Goal: Information Seeking & Learning: Learn about a topic

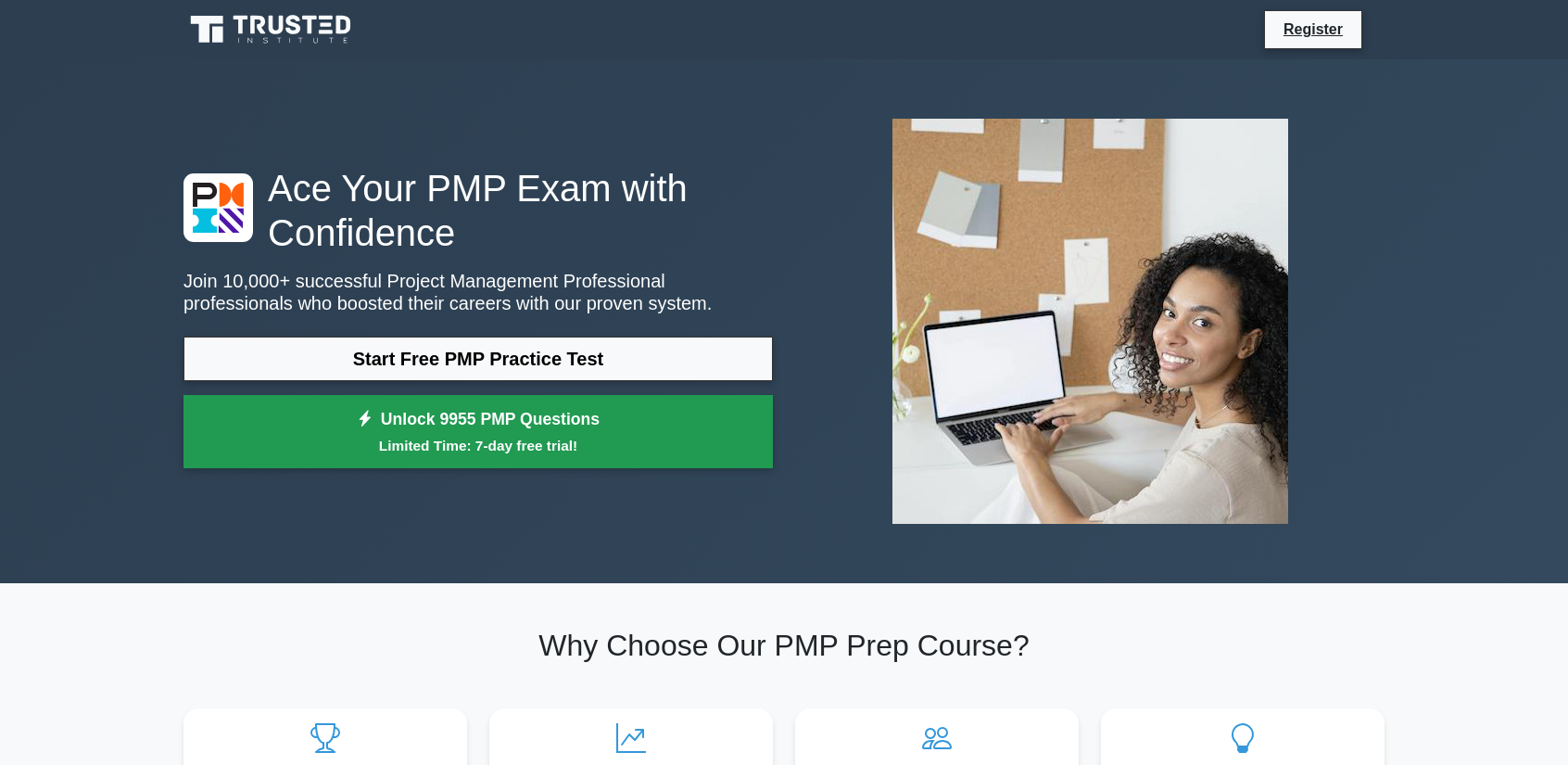
click at [580, 422] on link "Unlock 9955 PMP Questions Limited Time: 7-day free trial!" at bounding box center [478, 432] width 590 height 75
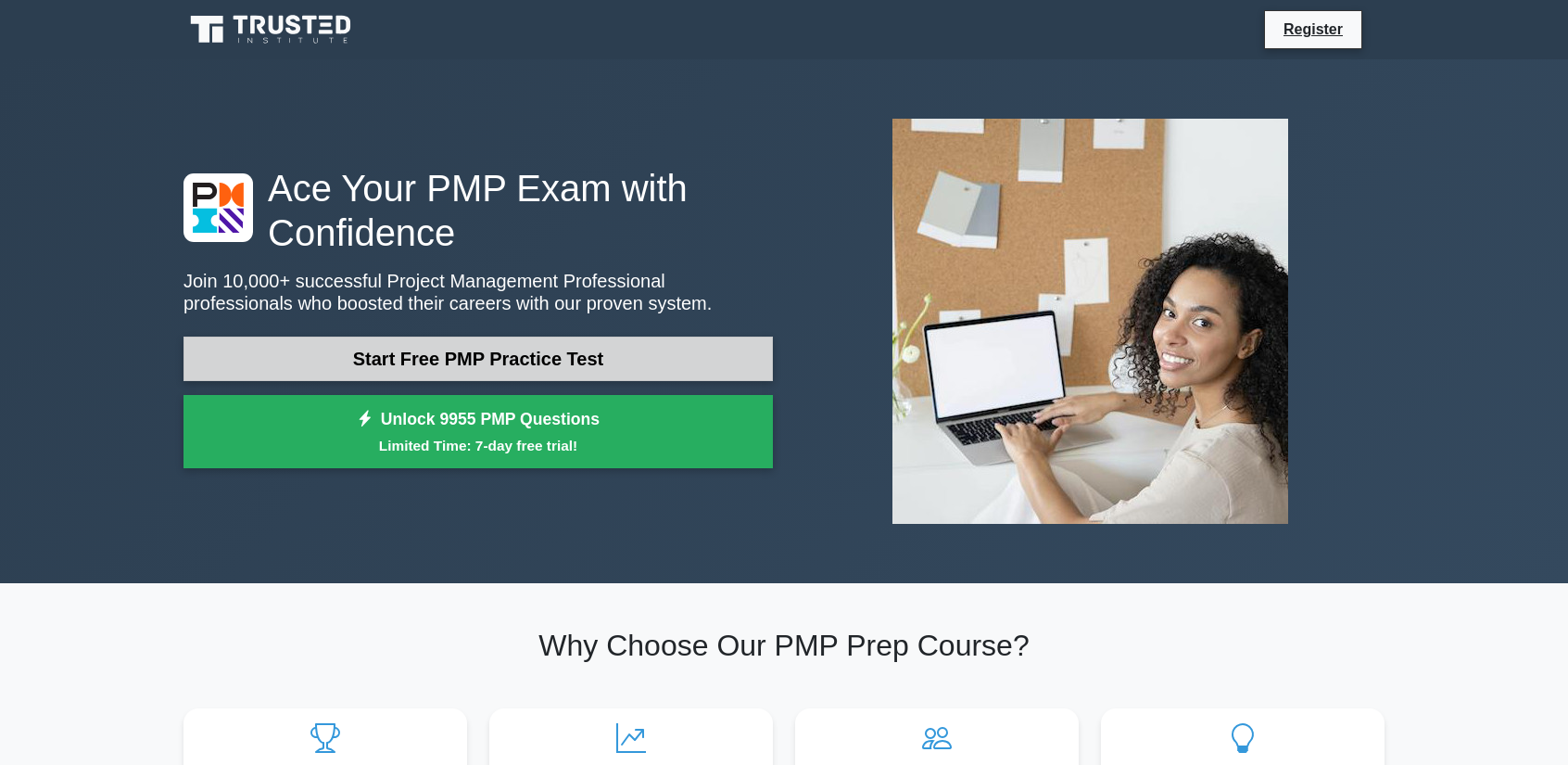
click at [569, 340] on link "Start Free PMP Practice Test" at bounding box center [478, 359] width 590 height 45
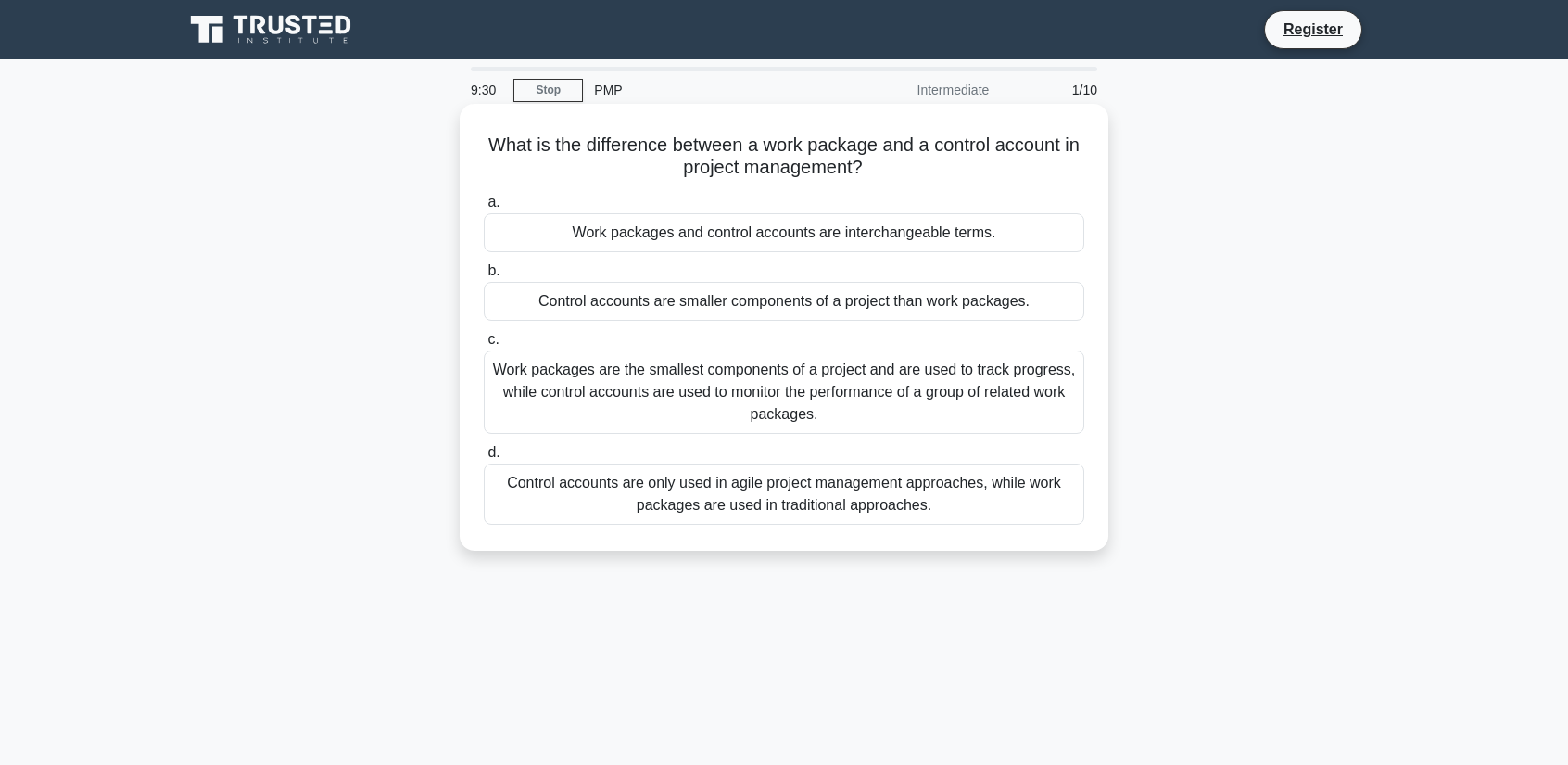
click at [538, 377] on div "Work packages are the smallest components of a project and are used to track pr…" at bounding box center [784, 392] width 601 height 84
click at [484, 346] on input "c. Work packages are the smallest components of a project and are used to track…" at bounding box center [484, 339] width 0 height 12
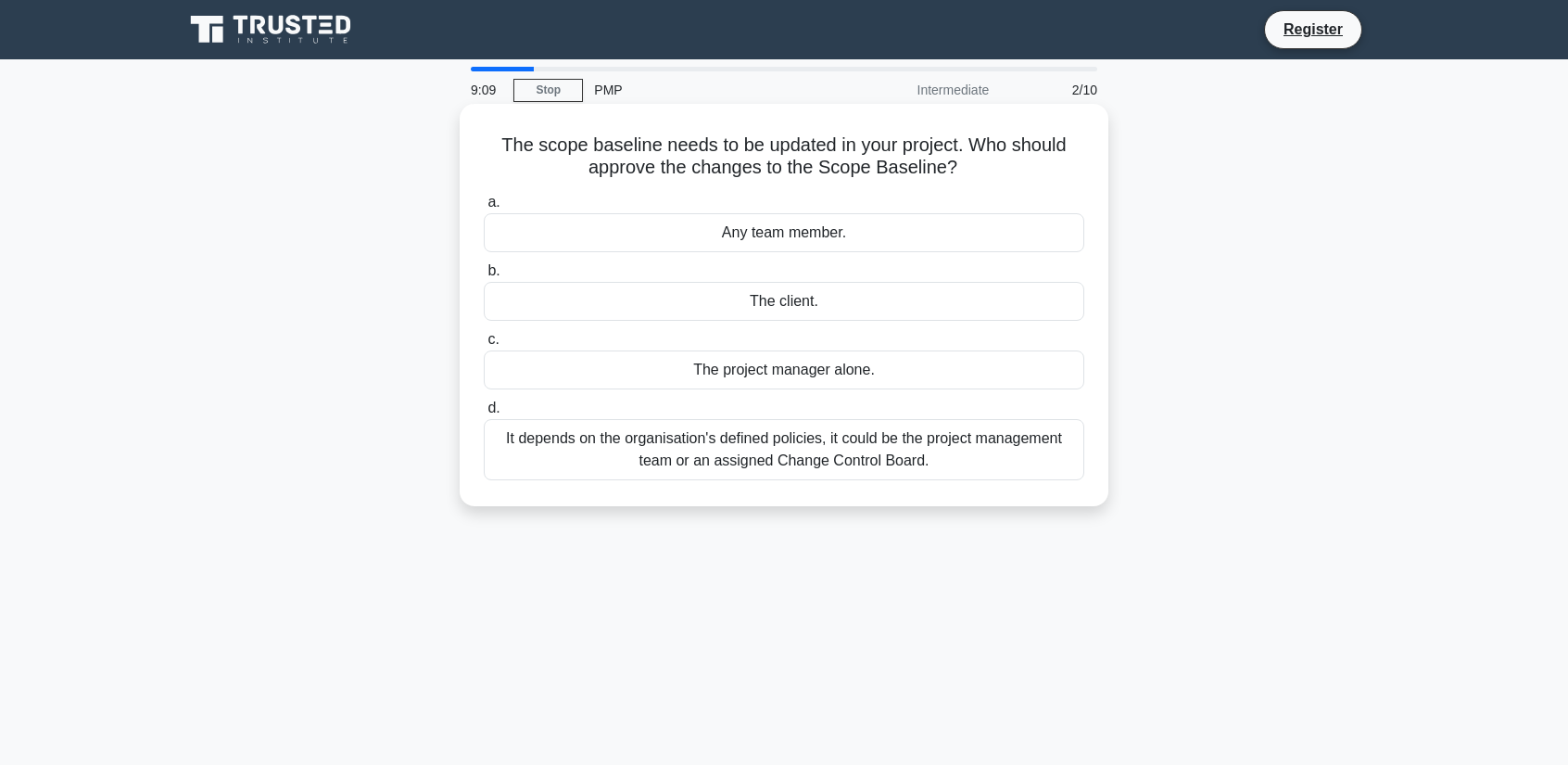
click at [877, 441] on div "It depends on the organisation's defined policies, it could be the project mana…" at bounding box center [784, 450] width 601 height 61
click at [484, 415] on input "d. It depends on the organisation's defined policies, it could be the project m…" at bounding box center [484, 408] width 0 height 12
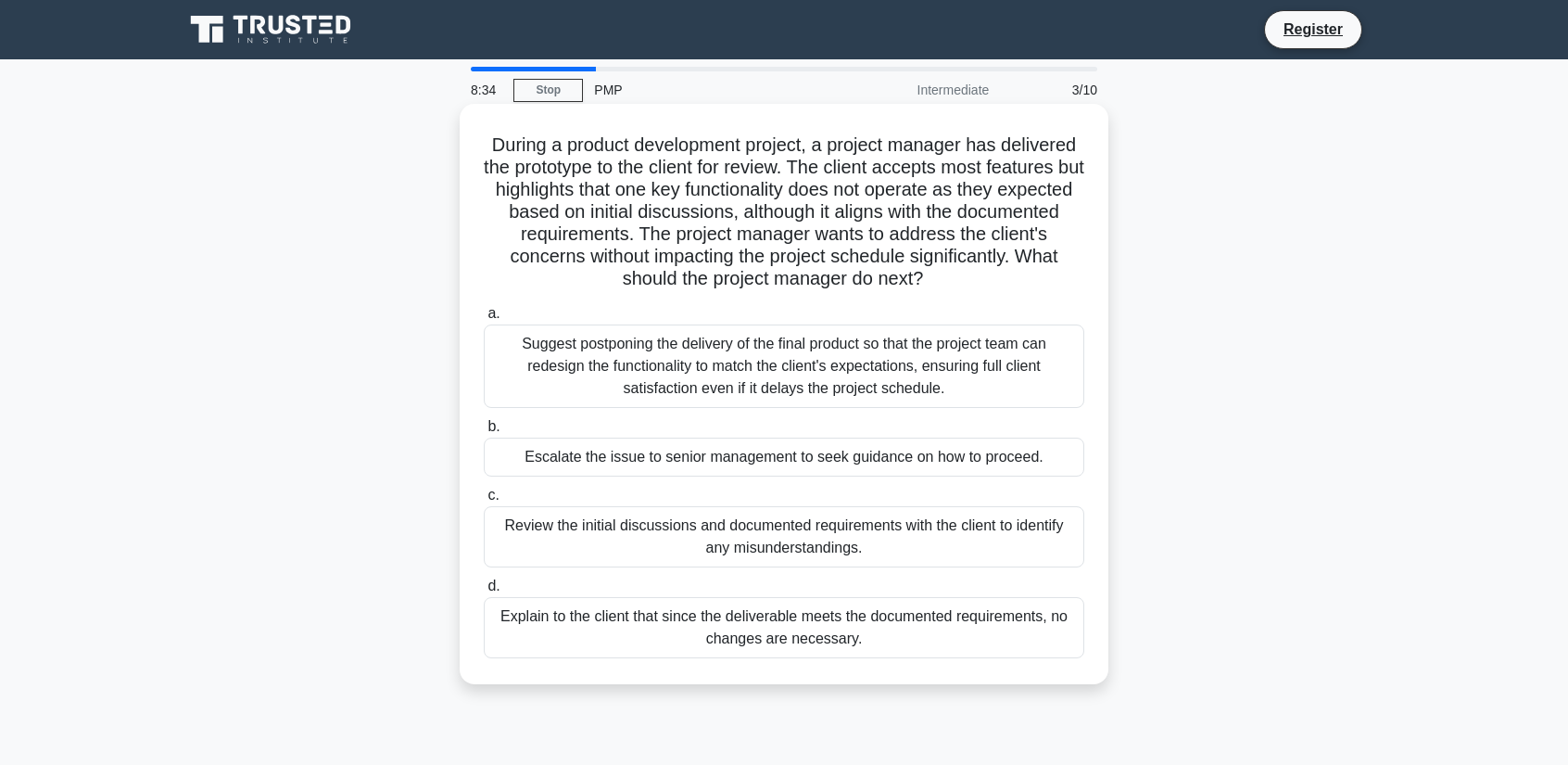
click at [790, 553] on div "Review the initial discussions and documented requirements with the client to i…" at bounding box center [784, 537] width 601 height 61
click at [484, 501] on input "c. Review the initial discussions and documented requirements with the client t…" at bounding box center [484, 495] width 0 height 12
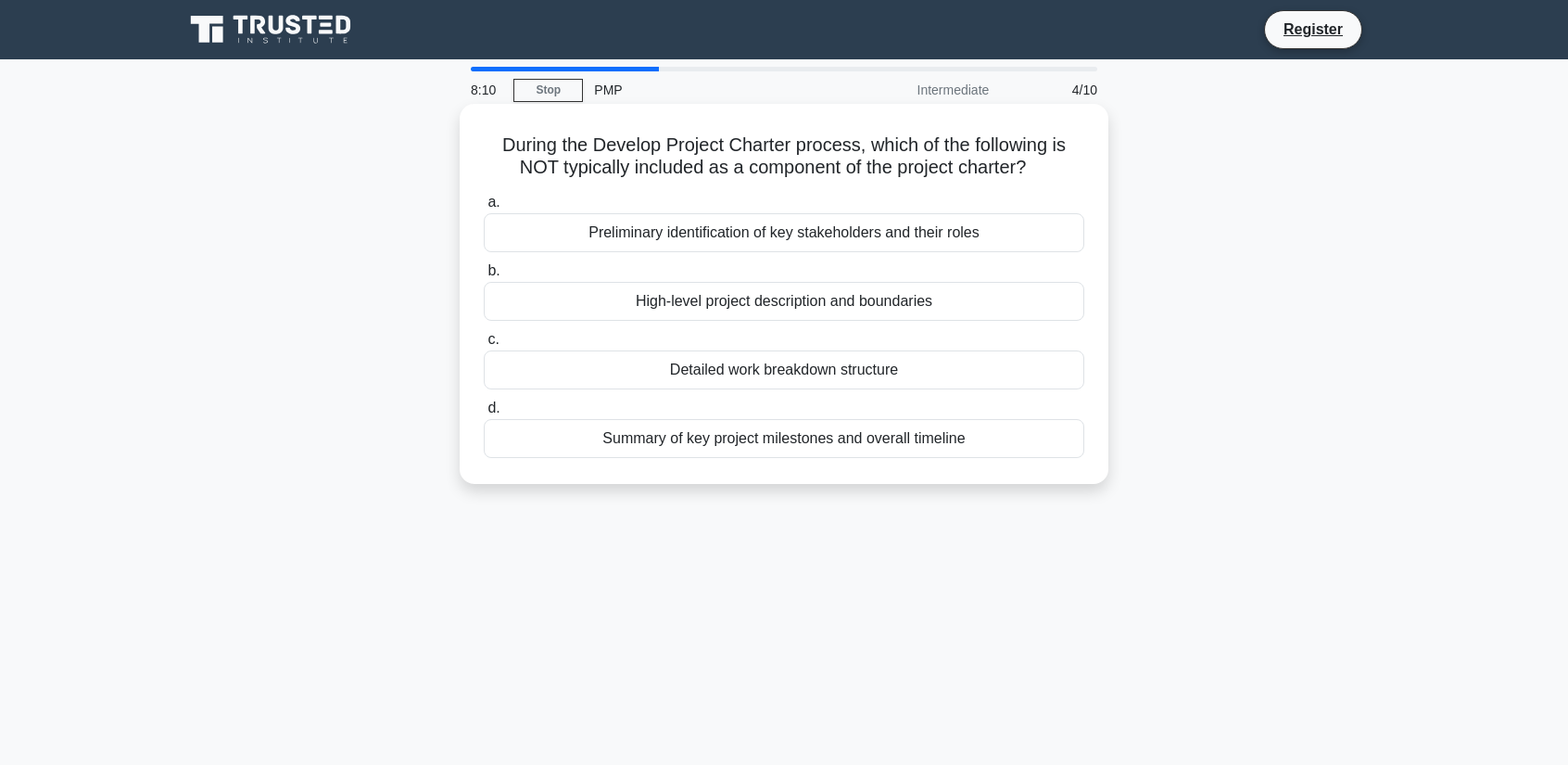
click at [770, 368] on div "Detailed work breakdown structure" at bounding box center [784, 370] width 601 height 39
click at [484, 346] on input "c. Detailed work breakdown structure" at bounding box center [484, 339] width 0 height 12
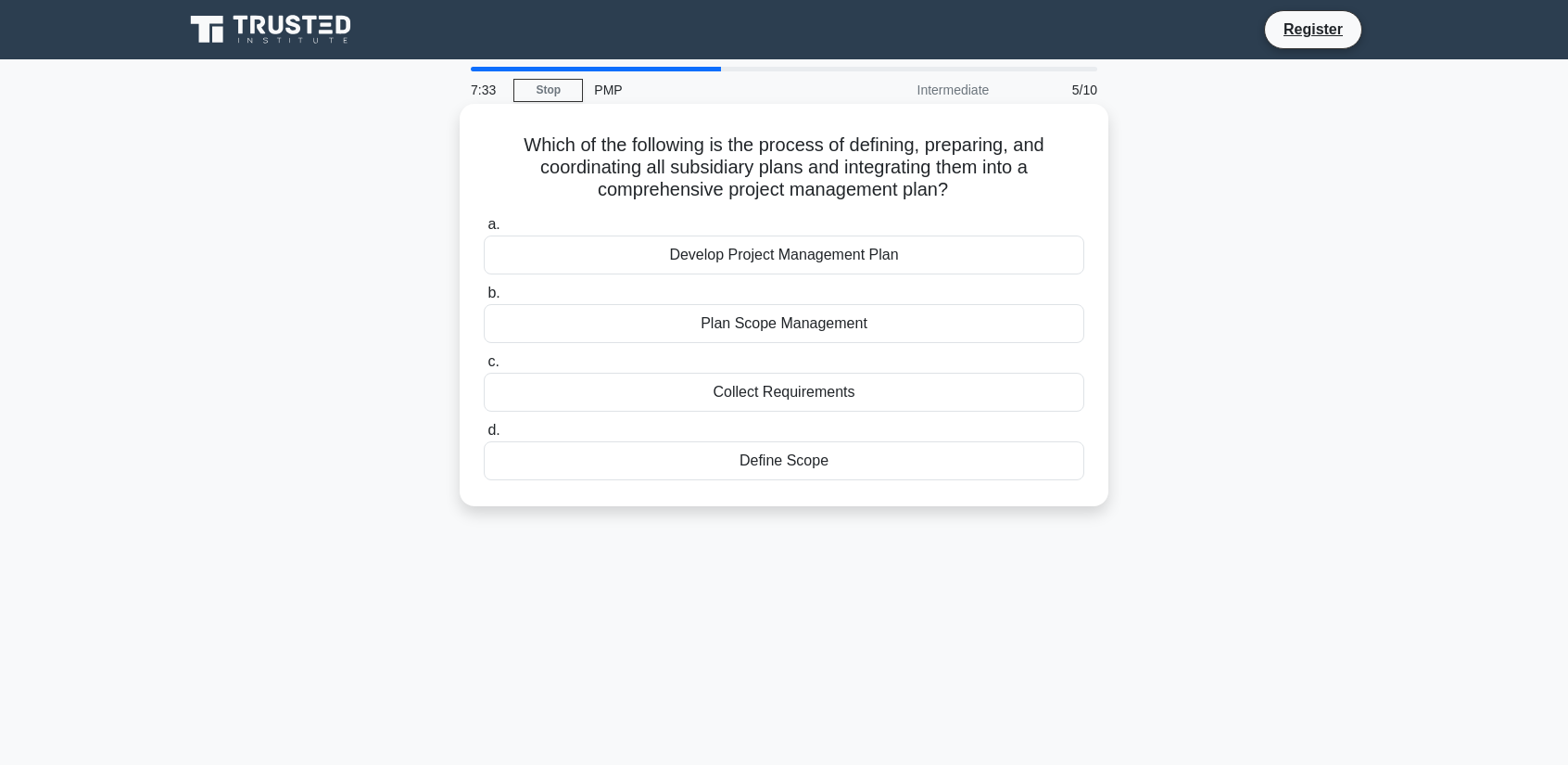
click at [761, 255] on div "Develop Project Management Plan" at bounding box center [784, 255] width 601 height 39
click at [484, 231] on input "a. Develop Project Management Plan" at bounding box center [484, 225] width 0 height 12
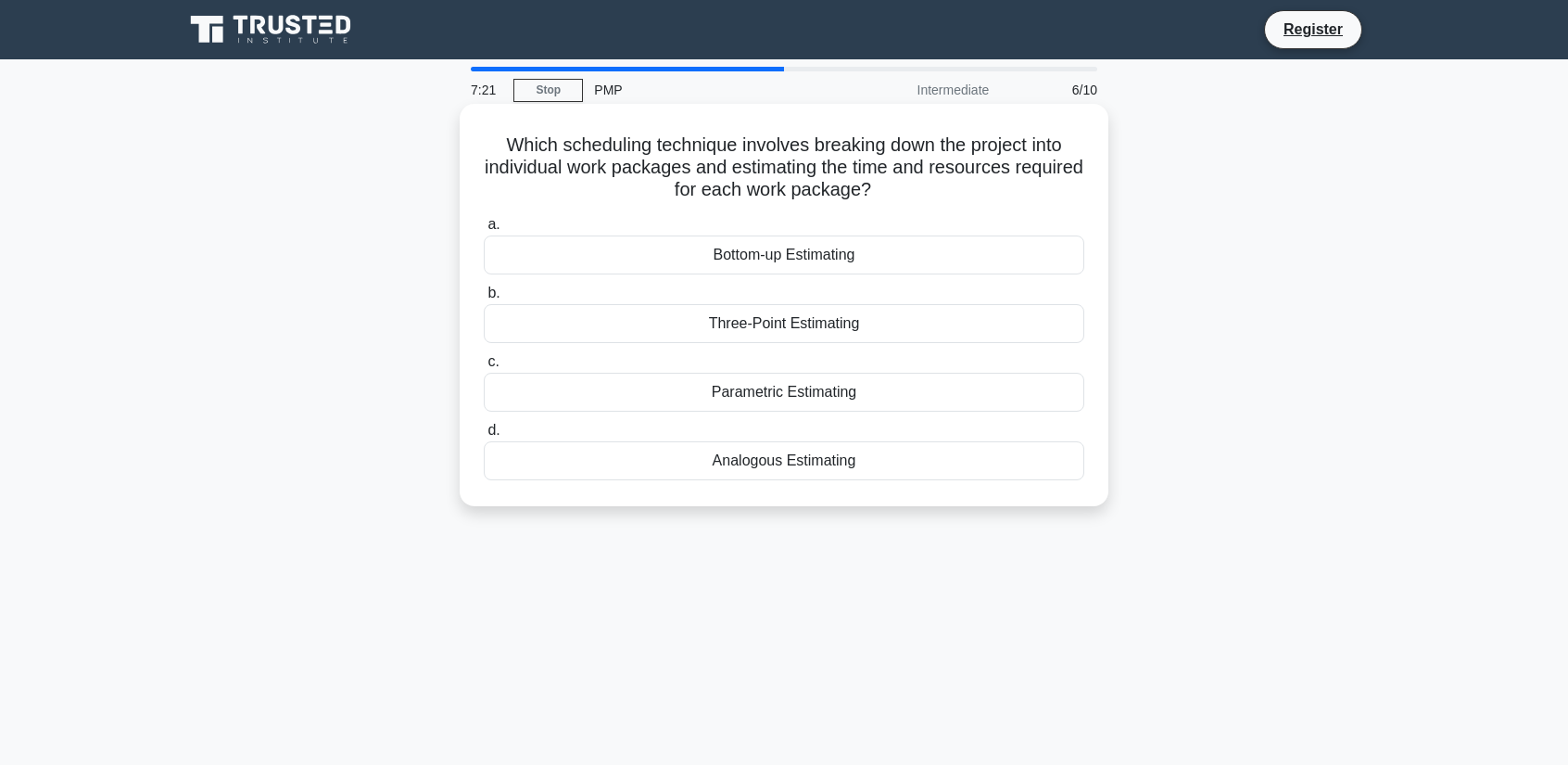
click at [801, 257] on div "Bottom-up Estimating" at bounding box center [784, 255] width 601 height 39
click at [484, 231] on input "a. Bottom-up Estimating" at bounding box center [484, 225] width 0 height 12
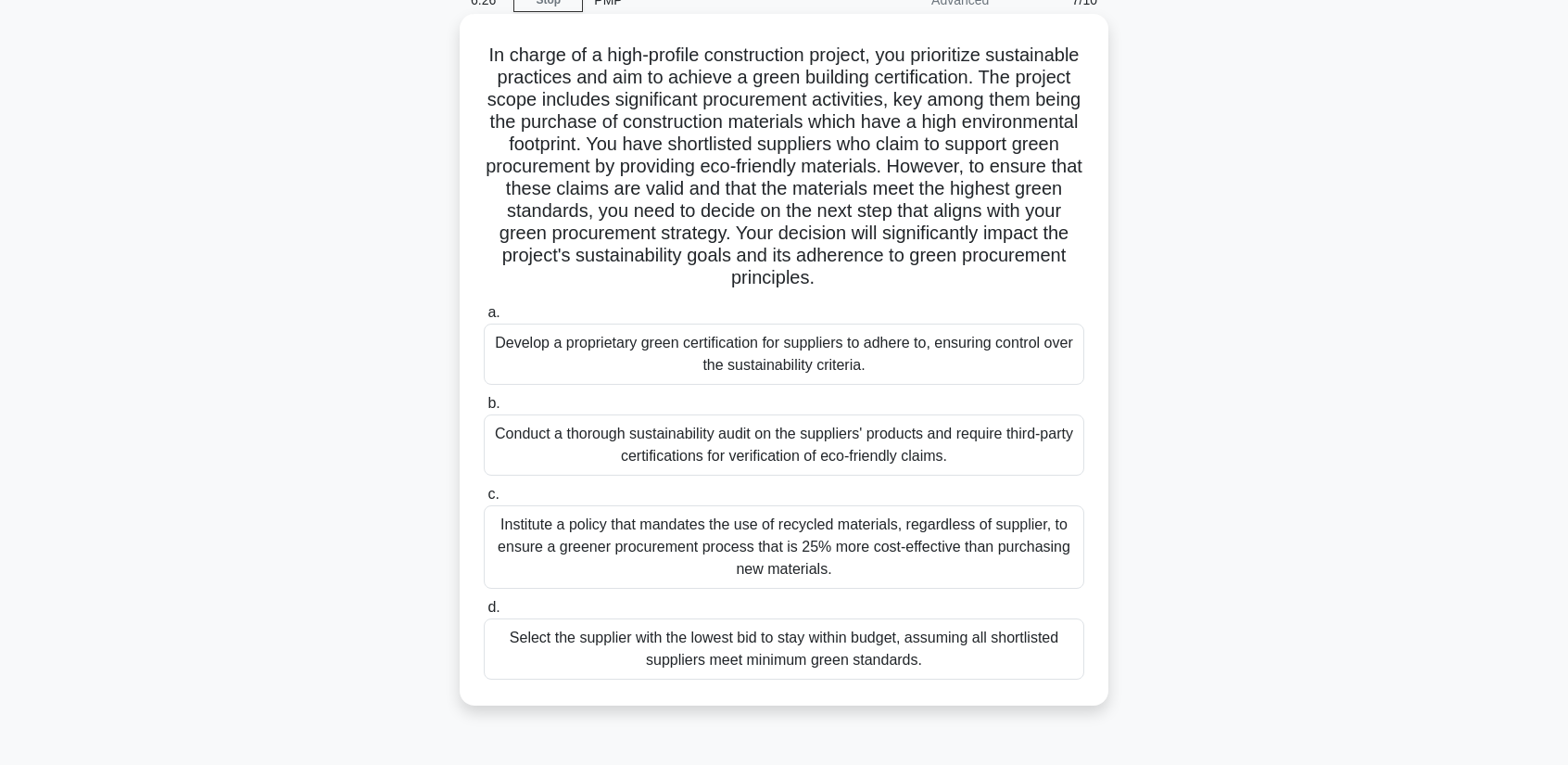
scroll to position [92, 0]
click at [608, 434] on div "Conduct a thorough sustainability audit on the suppliers' products and require …" at bounding box center [784, 443] width 601 height 61
click at [484, 407] on input "b. Conduct a thorough sustainability audit on the suppliers' products and requi…" at bounding box center [484, 401] width 0 height 12
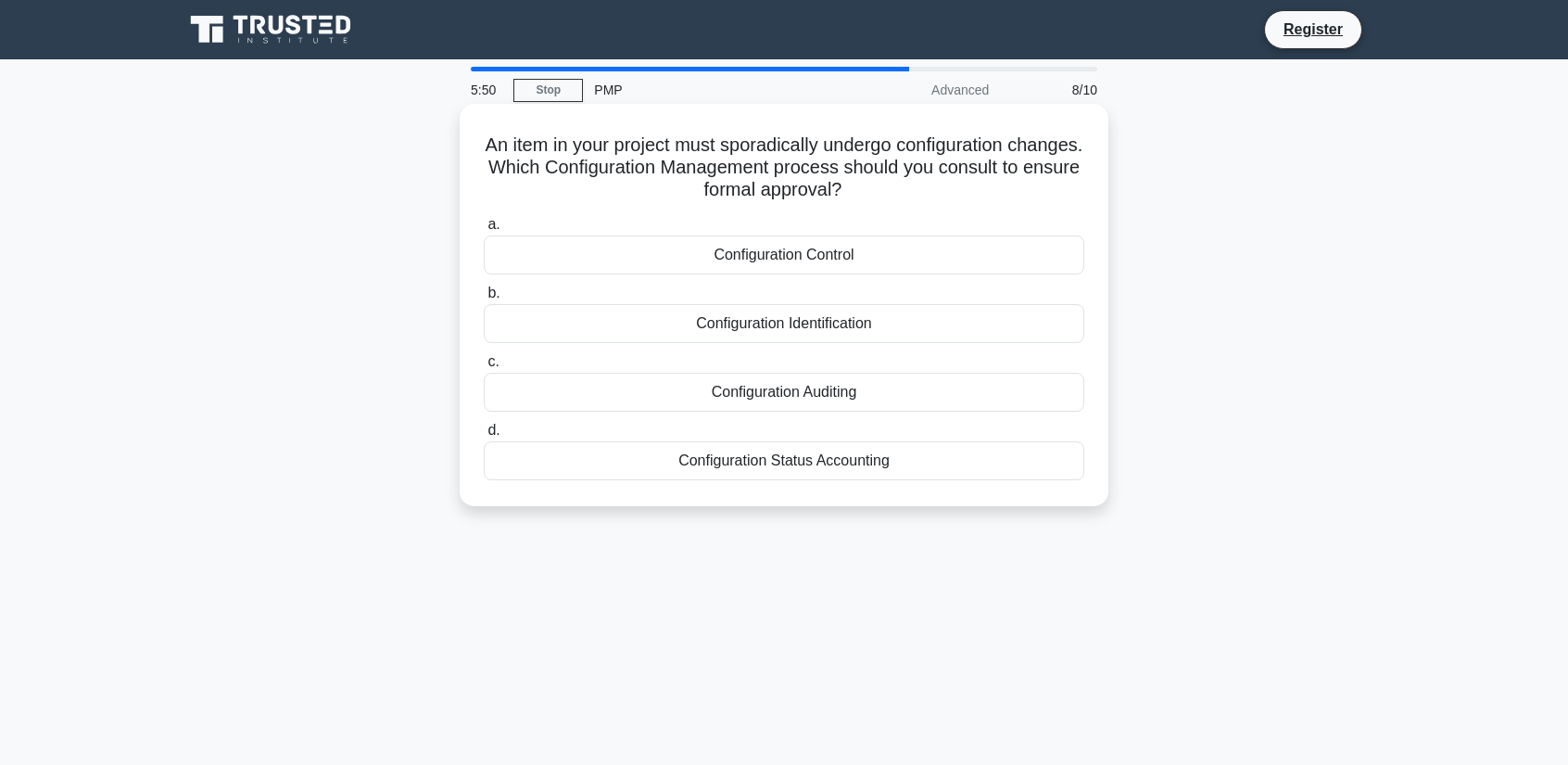
scroll to position [0, 0]
drag, startPoint x: 759, startPoint y: 145, endPoint x: 559, endPoint y: 175, distance: 202.2
click at [559, 175] on h5 "An item in your project must sporadically undergo configuration changes. Which …" at bounding box center [784, 168] width 605 height 69
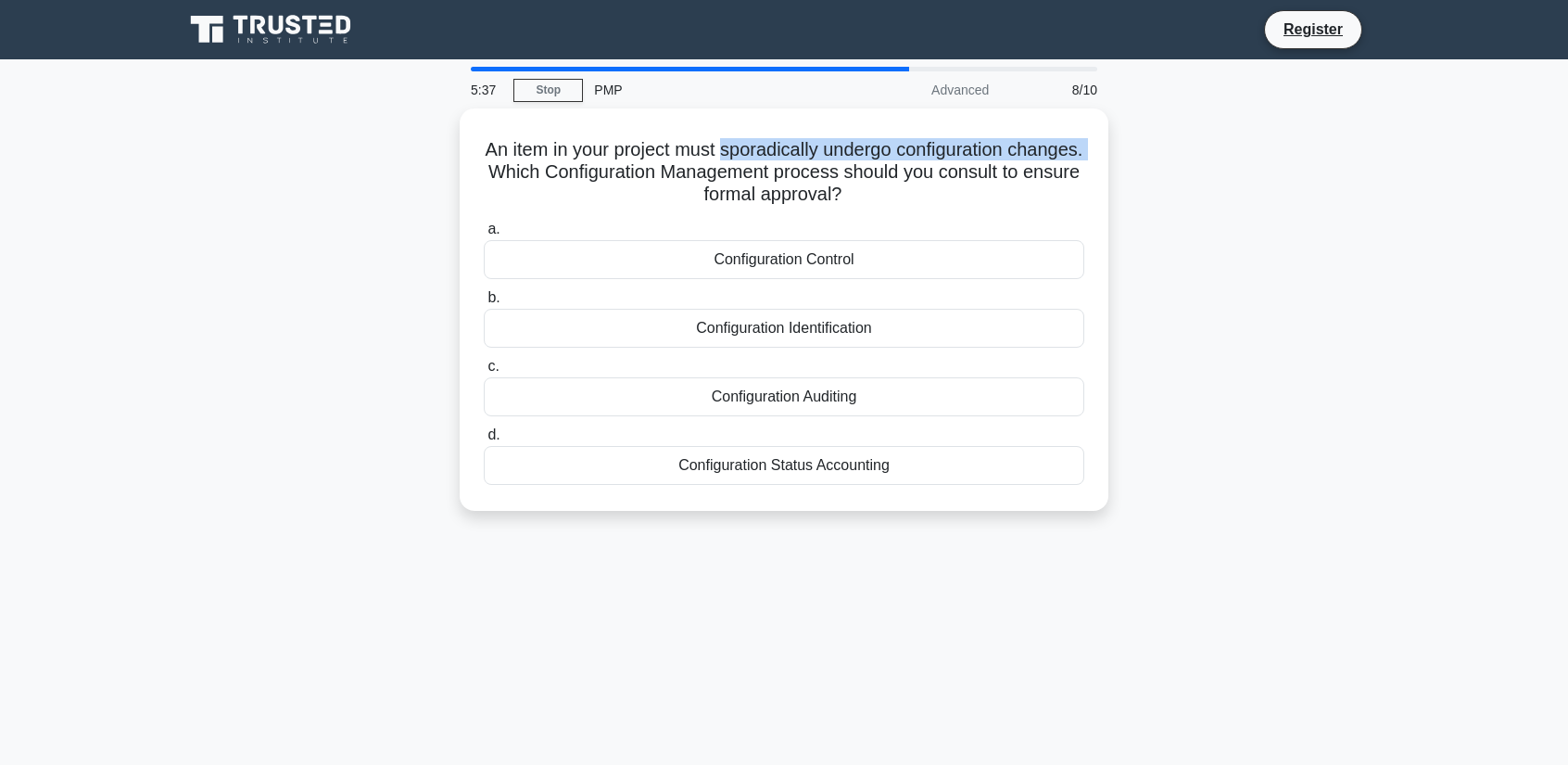
copy h5 "sporadically undergo configuration changes."
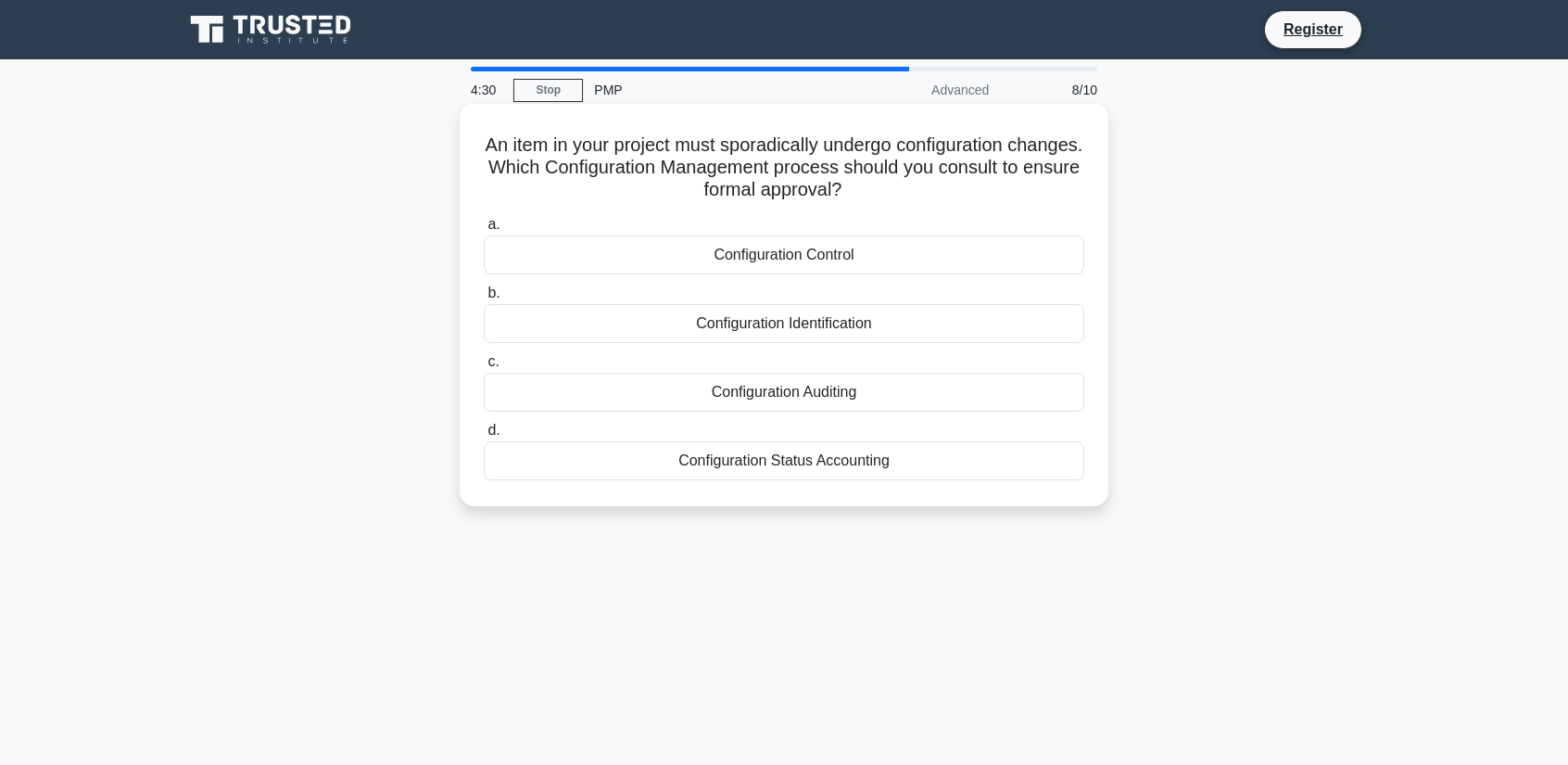
click at [815, 397] on div "Configuration Auditing" at bounding box center [784, 392] width 601 height 39
click at [484, 368] on input "c. Configuration Auditing" at bounding box center [484, 362] width 0 height 12
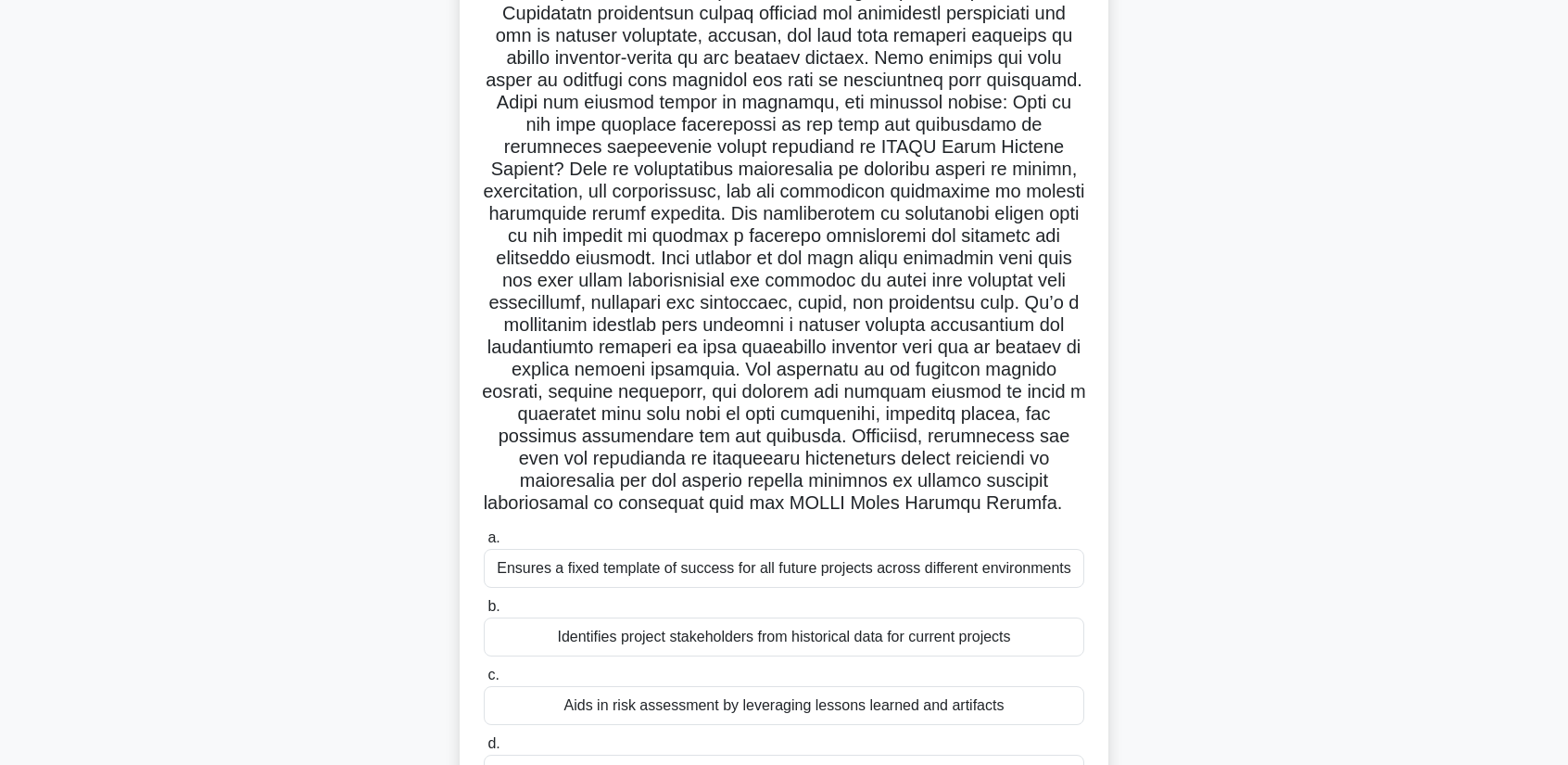
scroll to position [285, 0]
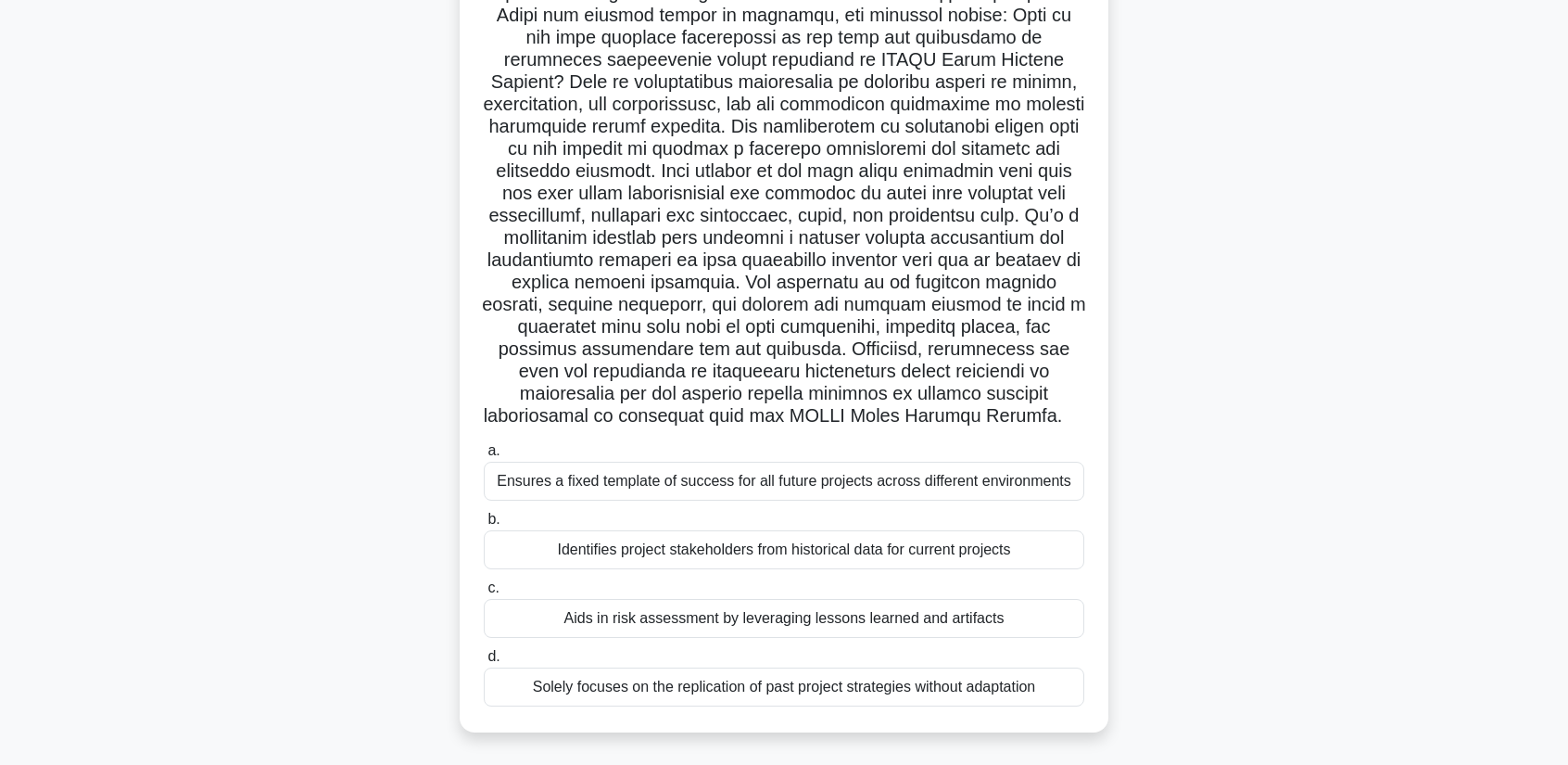
click at [854, 552] on div "Identifies project stakeholders from historical data for current projects" at bounding box center [784, 550] width 601 height 39
click at [484, 526] on input "b. Identifies project stakeholders from historical data for current projects" at bounding box center [484, 519] width 0 height 12
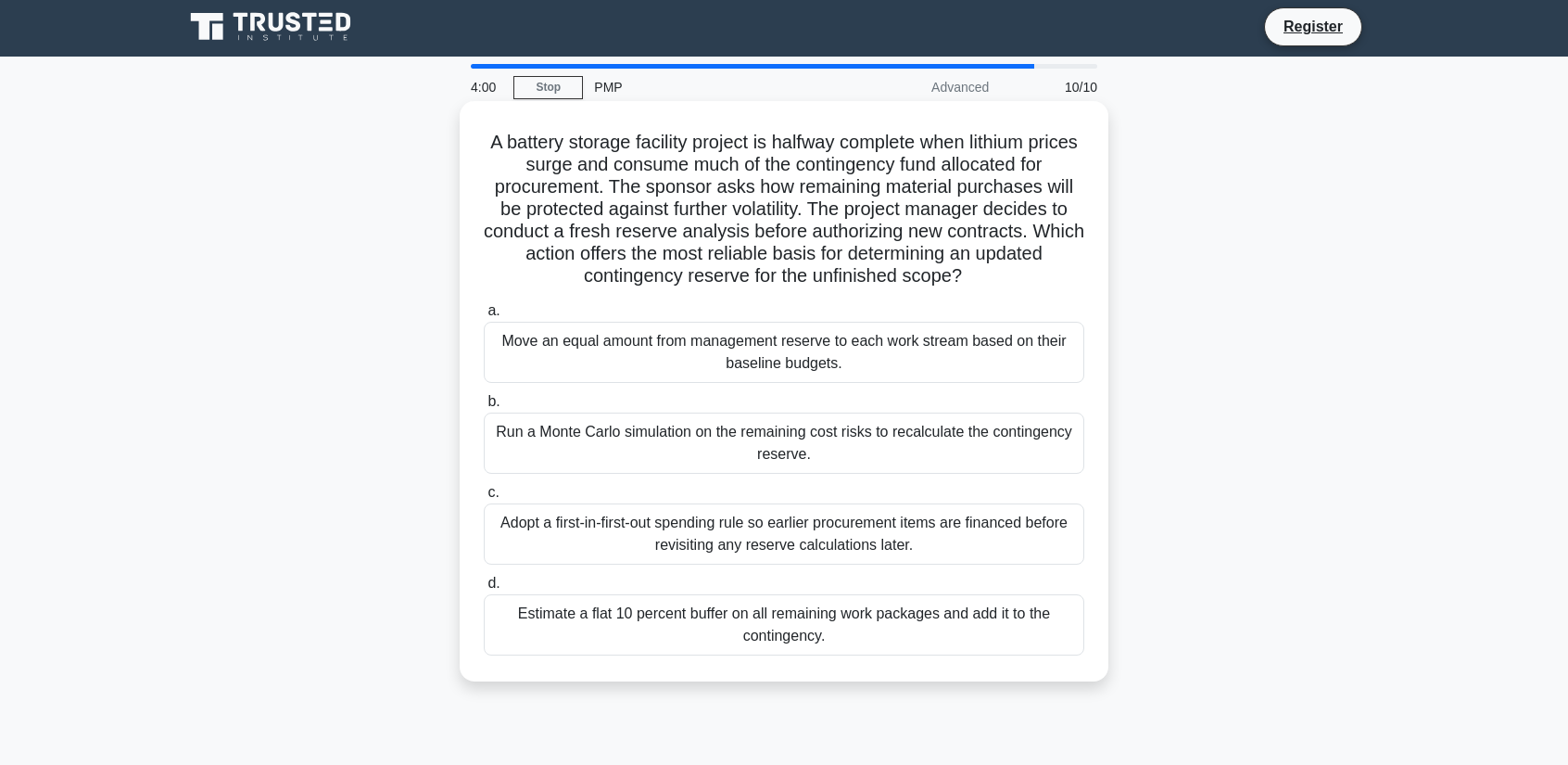
scroll to position [0, 0]
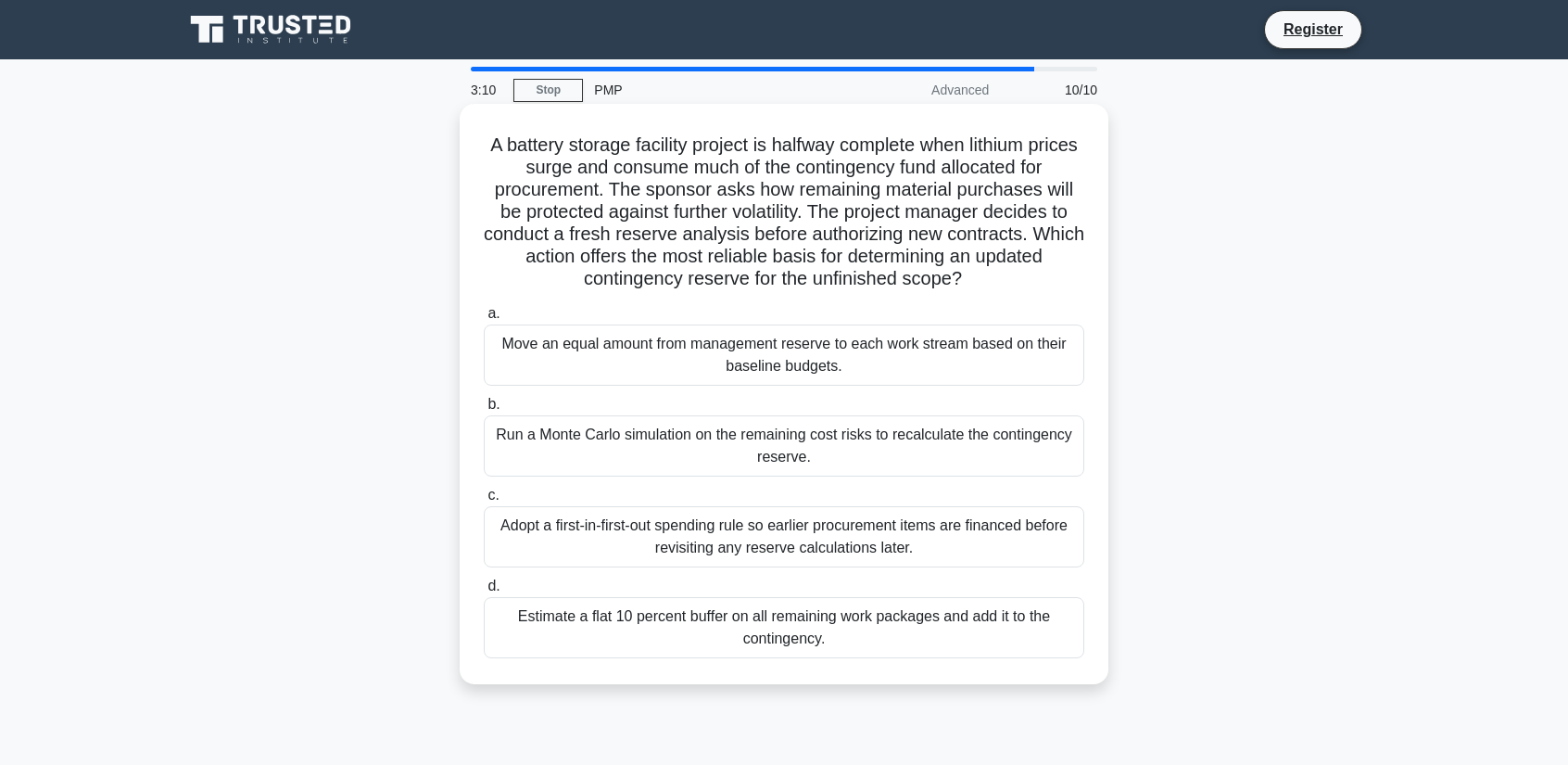
click at [848, 450] on div "Run a Monte Carlo simulation on the remaining cost risks to recalculate the con…" at bounding box center [784, 446] width 601 height 61
click at [484, 411] on input "b. Run a Monte Carlo simulation on the remaining cost risks to recalculate the …" at bounding box center [484, 404] width 0 height 12
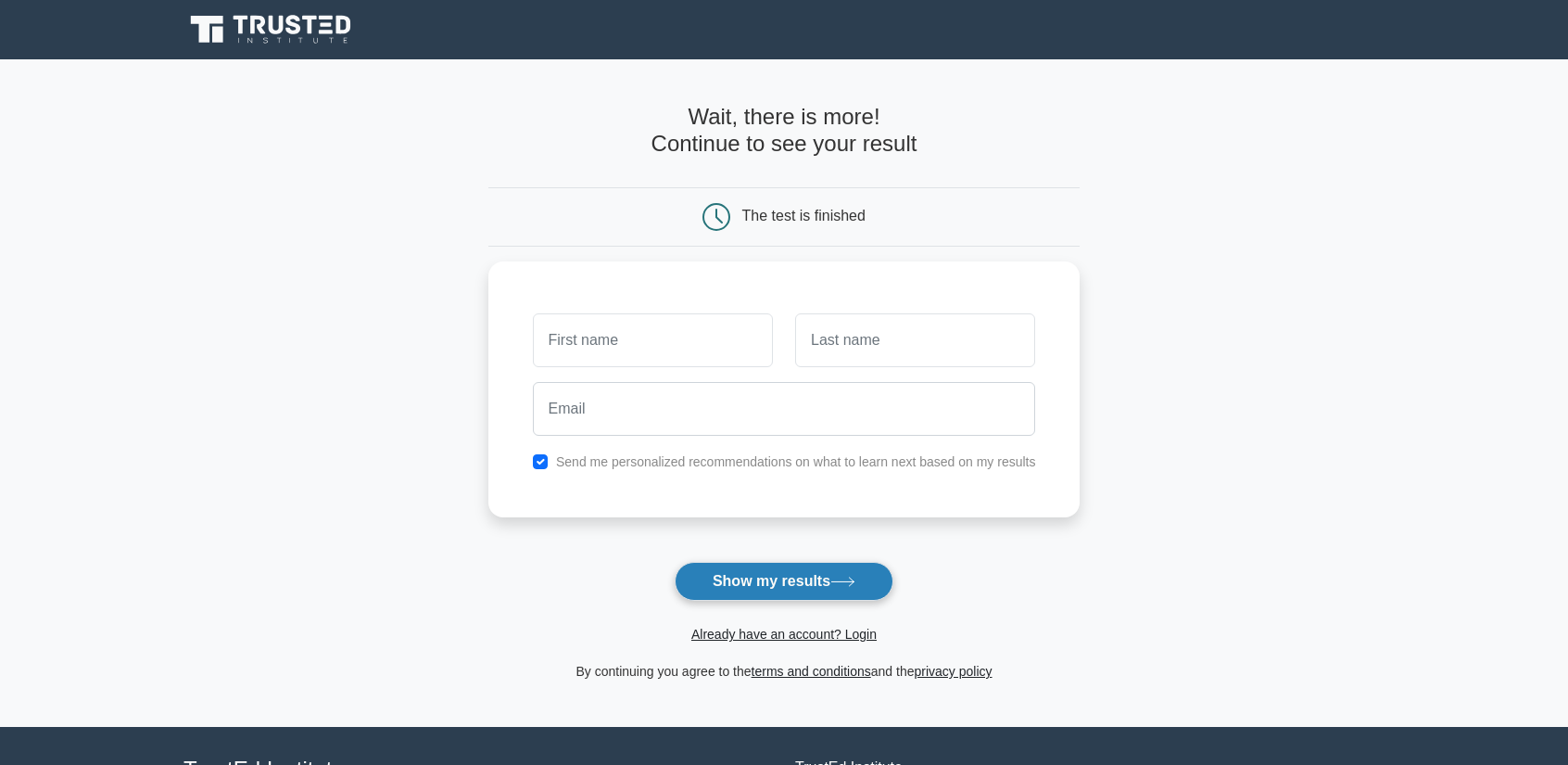
click at [795, 582] on button "Show my results" at bounding box center [784, 581] width 219 height 39
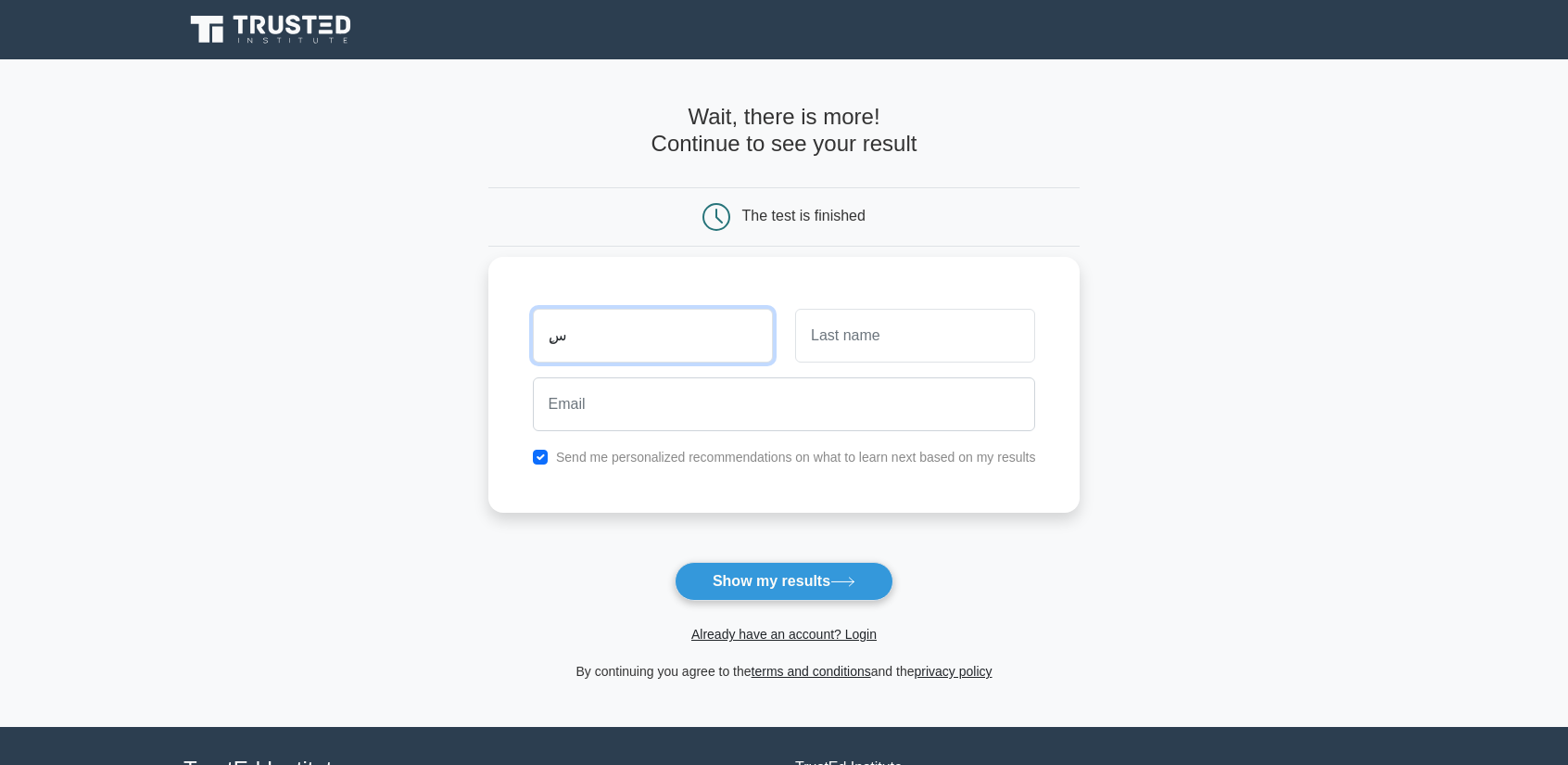
type input "ِ"
type input "Ashraf"
click at [833, 340] on input "text" at bounding box center [915, 335] width 240 height 54
type input "Hafiz"
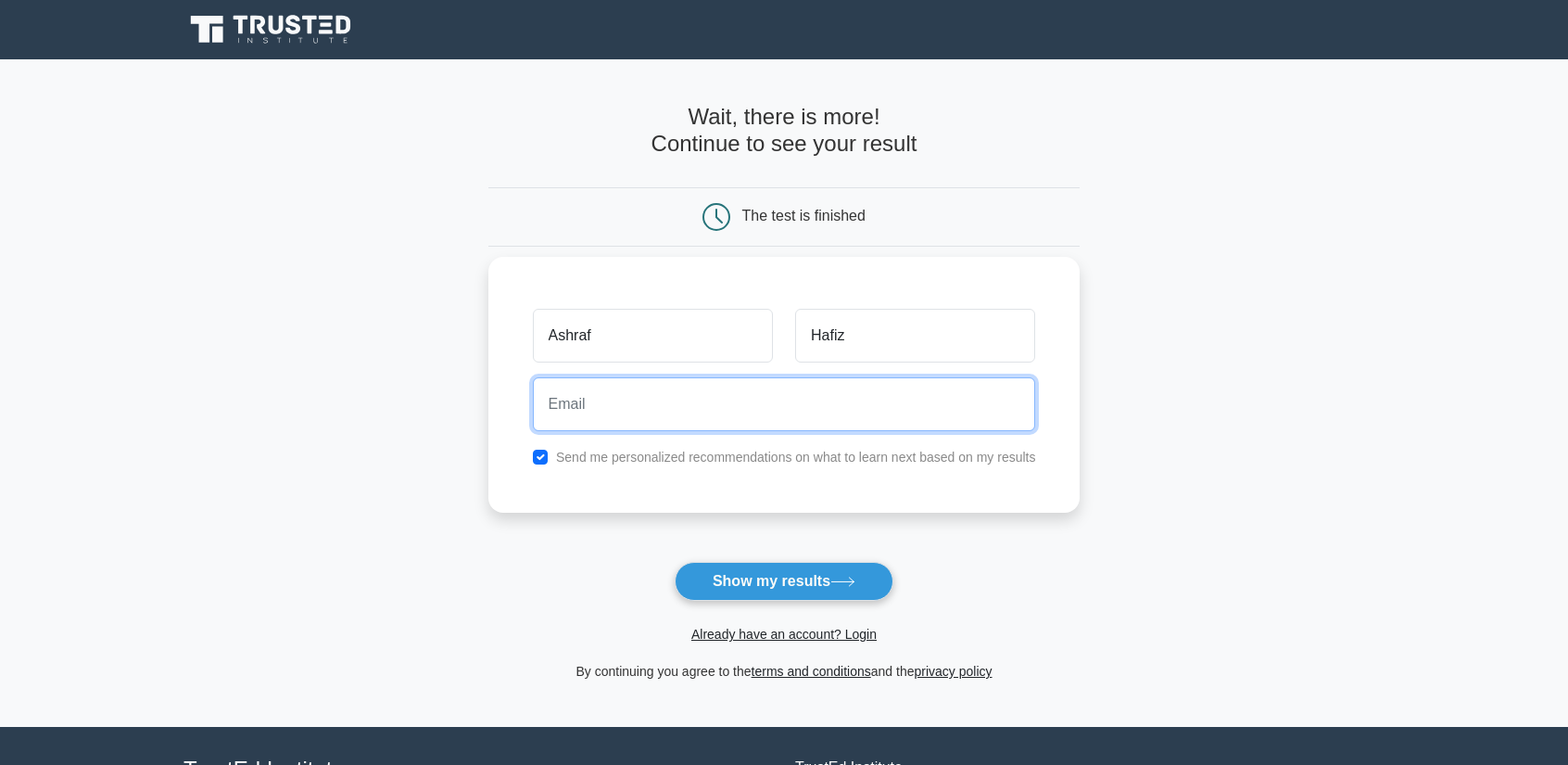
click at [756, 394] on input "email" at bounding box center [784, 404] width 503 height 54
type input "ashraf.samy821@hotmail.com"
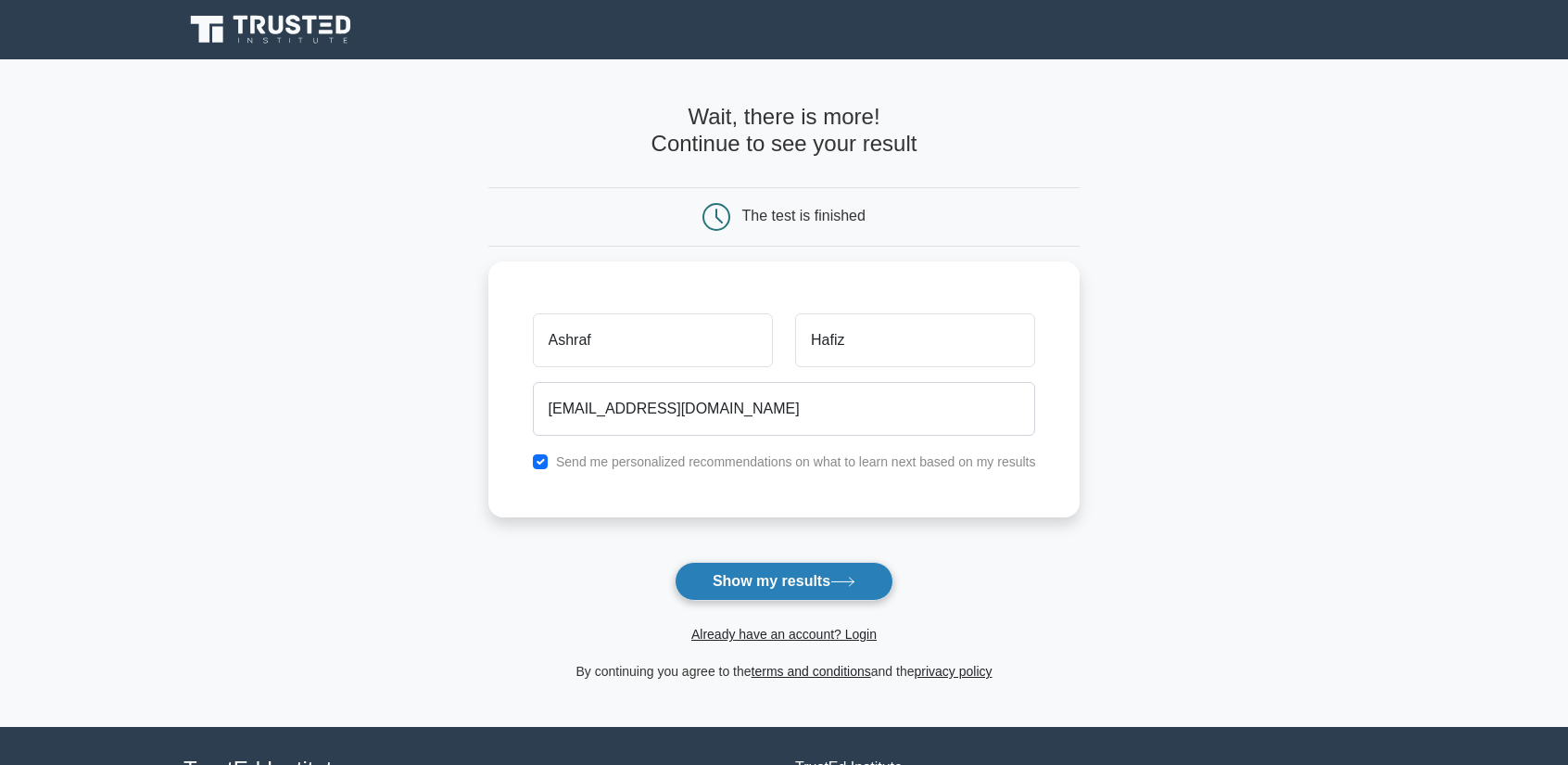
click at [773, 581] on button "Show my results" at bounding box center [784, 581] width 219 height 39
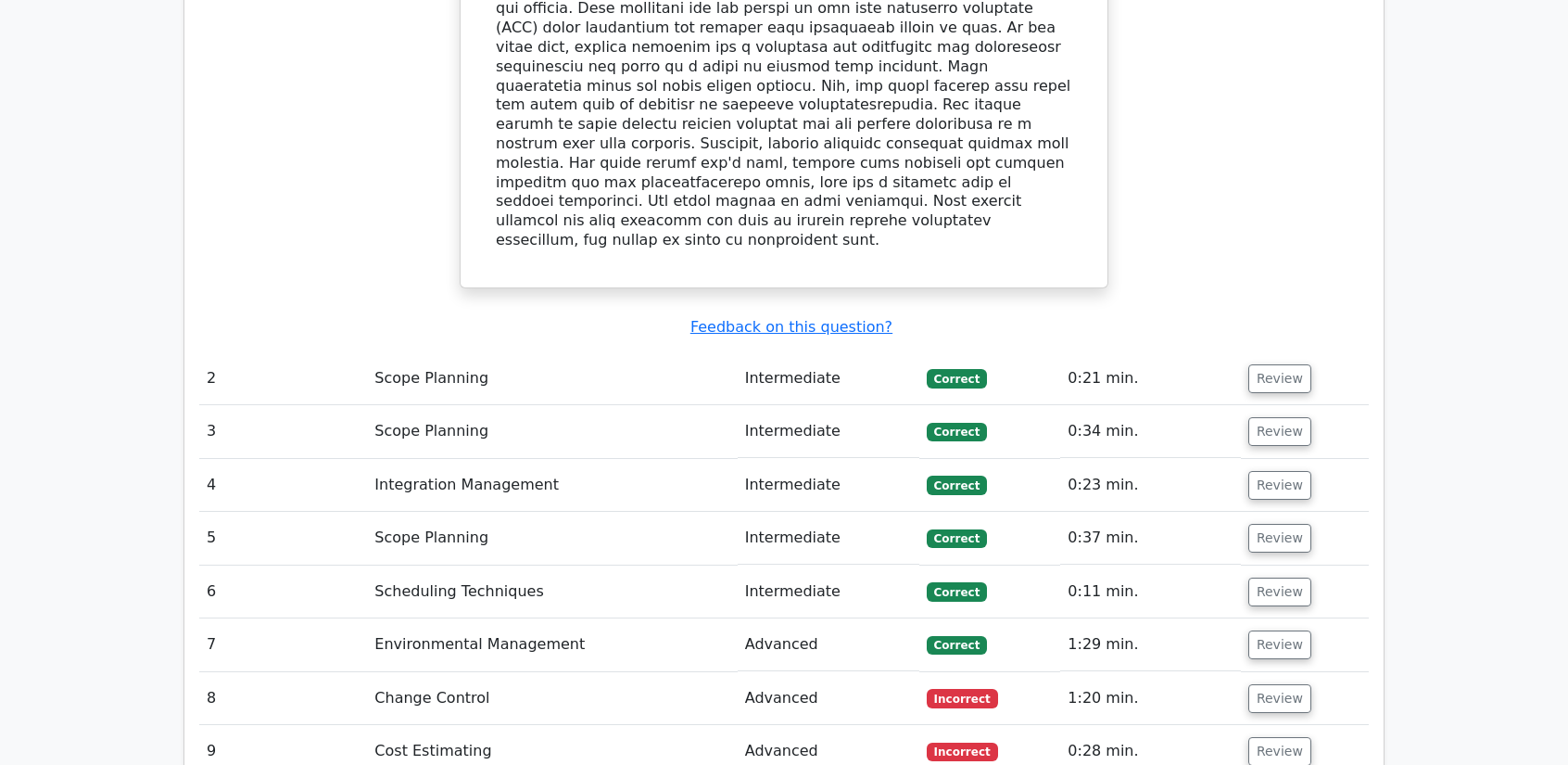
scroll to position [2132, 0]
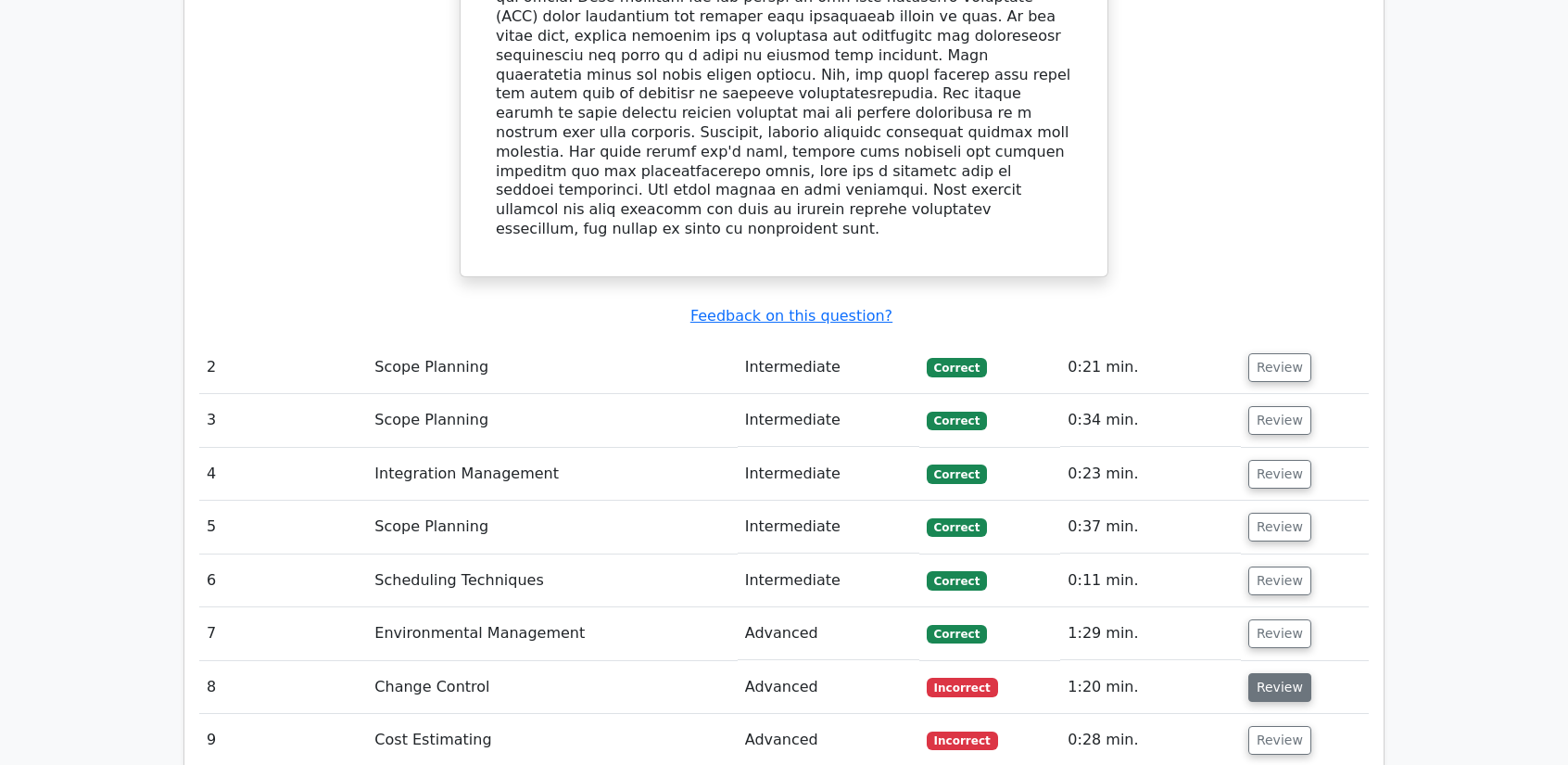
click at [1262, 673] on button "Review" at bounding box center [1280, 687] width 63 height 29
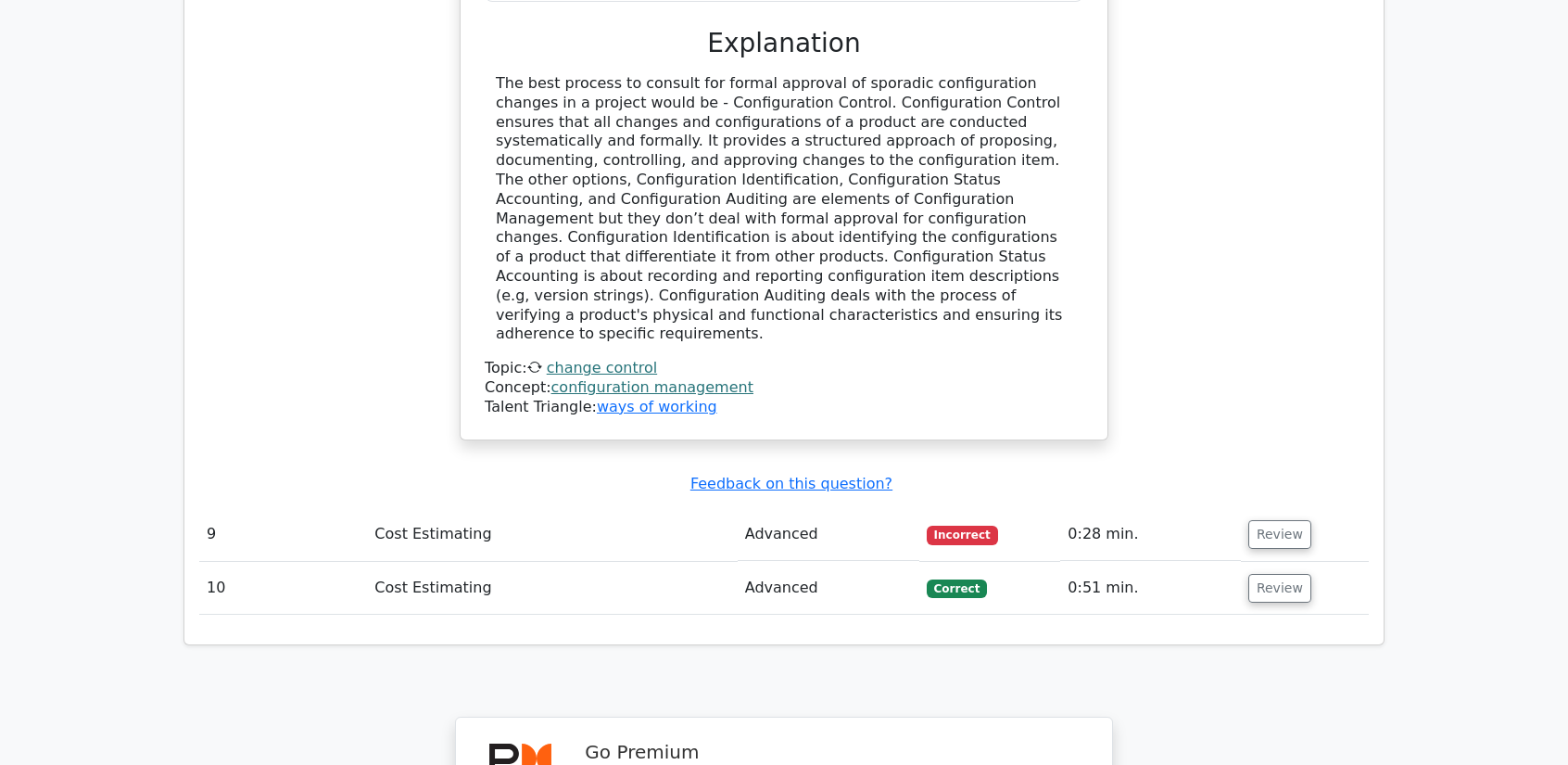
scroll to position [3244, 0]
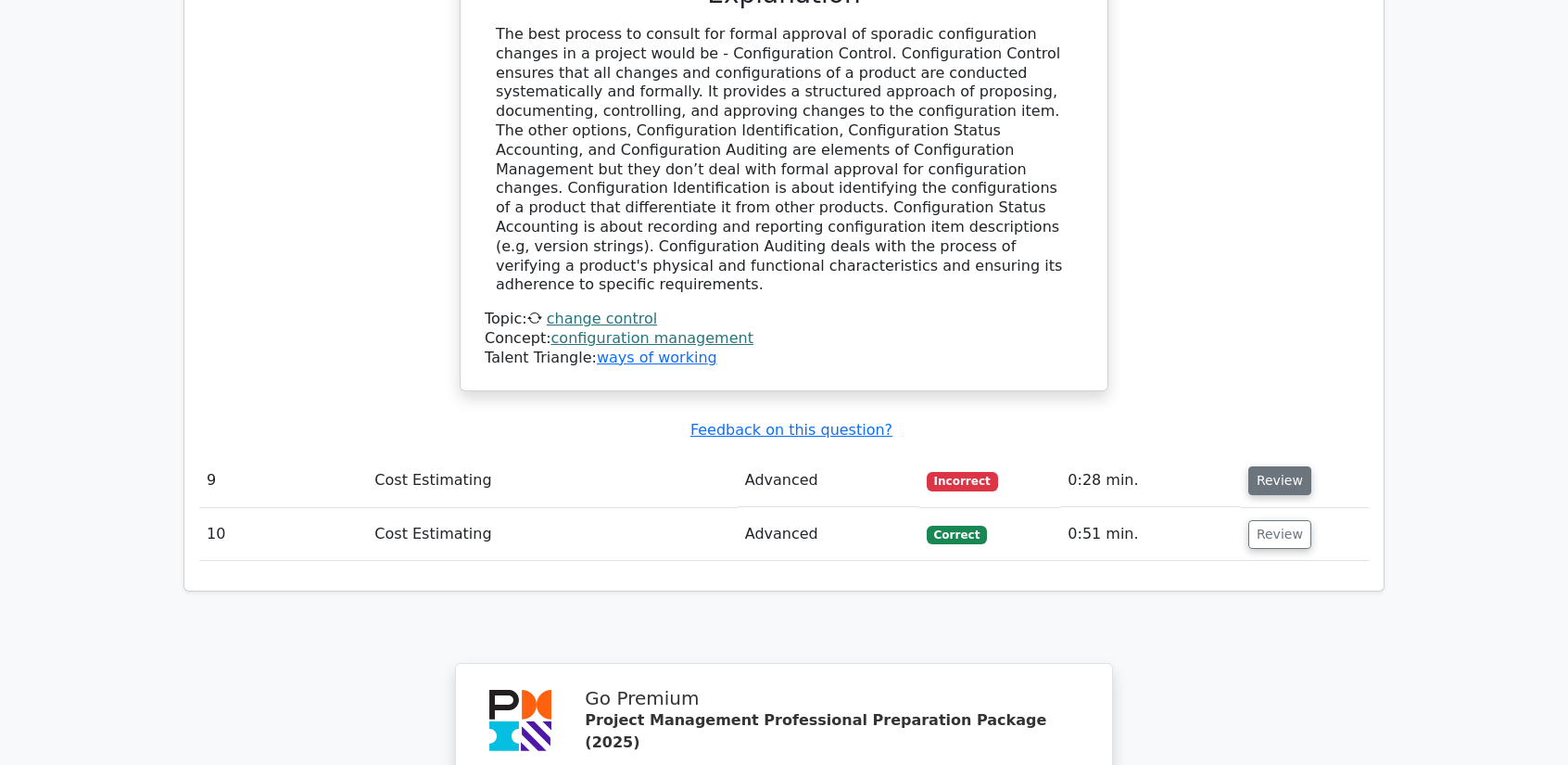
click at [1268, 466] on button "Review" at bounding box center [1280, 480] width 63 height 29
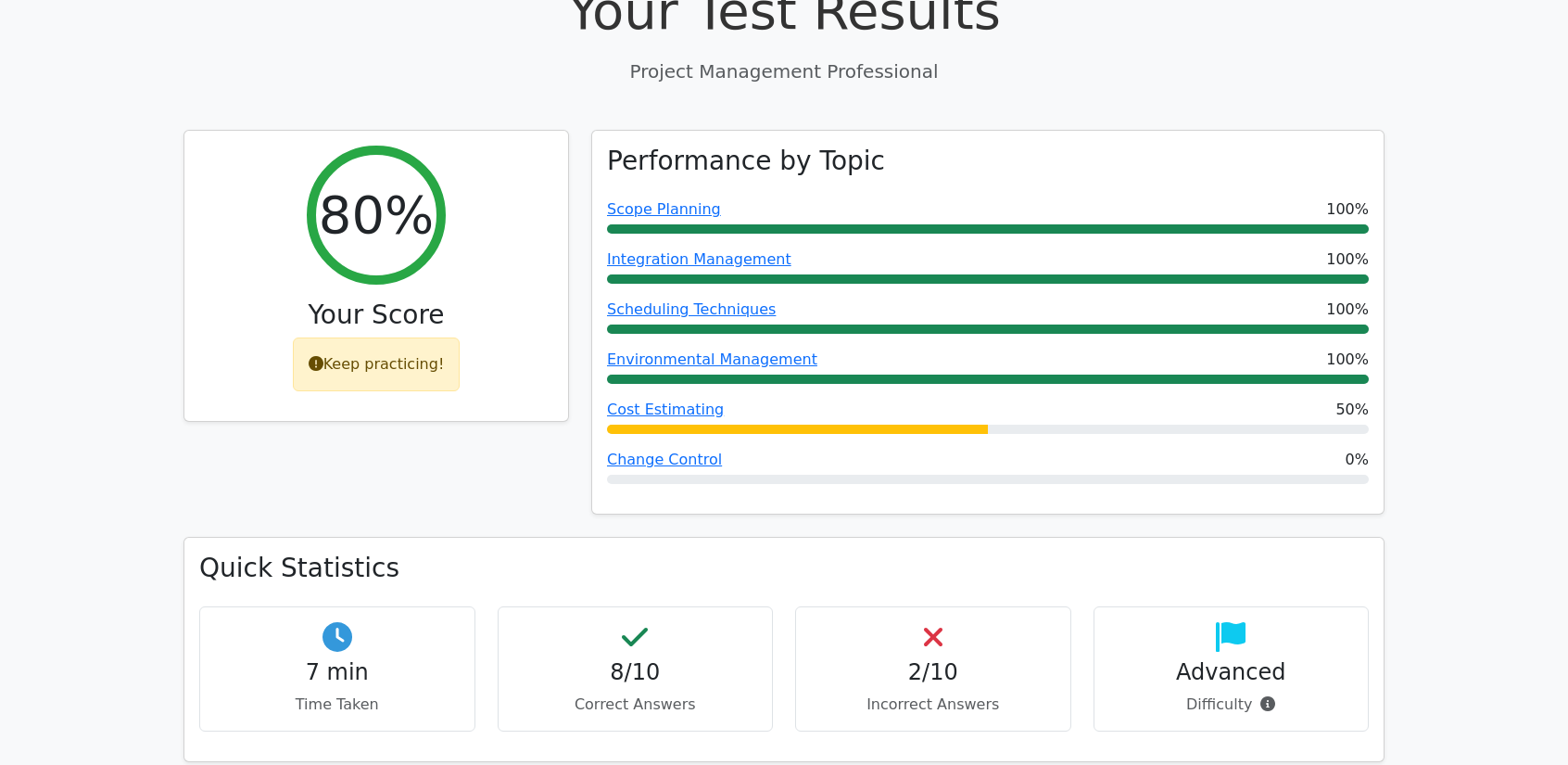
scroll to position [649, 0]
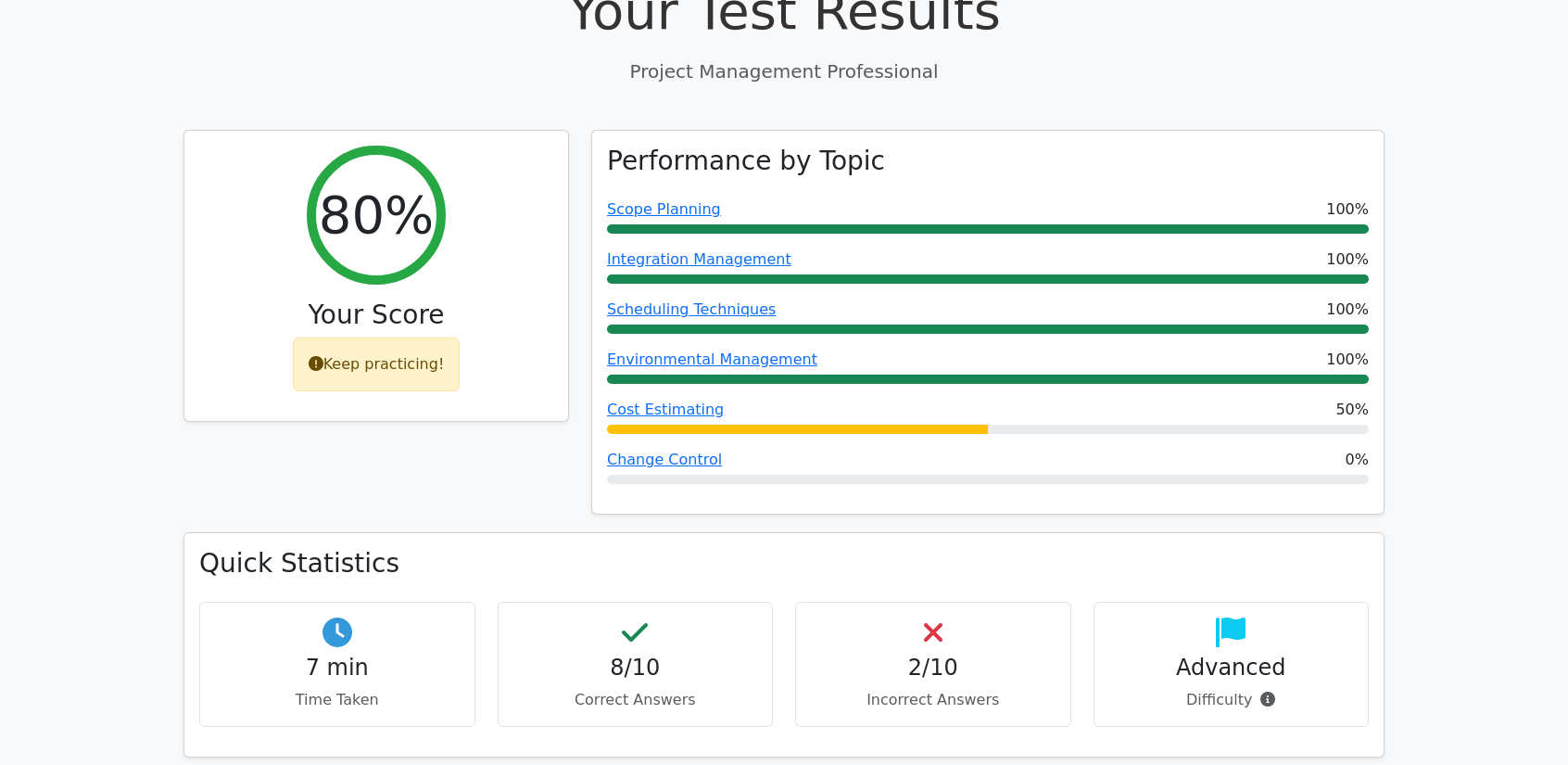
drag, startPoint x: 1218, startPoint y: 634, endPoint x: 1219, endPoint y: 614, distance: 20.0
click at [1218, 689] on p "Difficulty" at bounding box center [1232, 700] width 245 height 22
click at [1226, 617] on icon at bounding box center [1231, 632] width 30 height 30
click at [1221, 654] on h4 "Advanced" at bounding box center [1232, 667] width 245 height 27
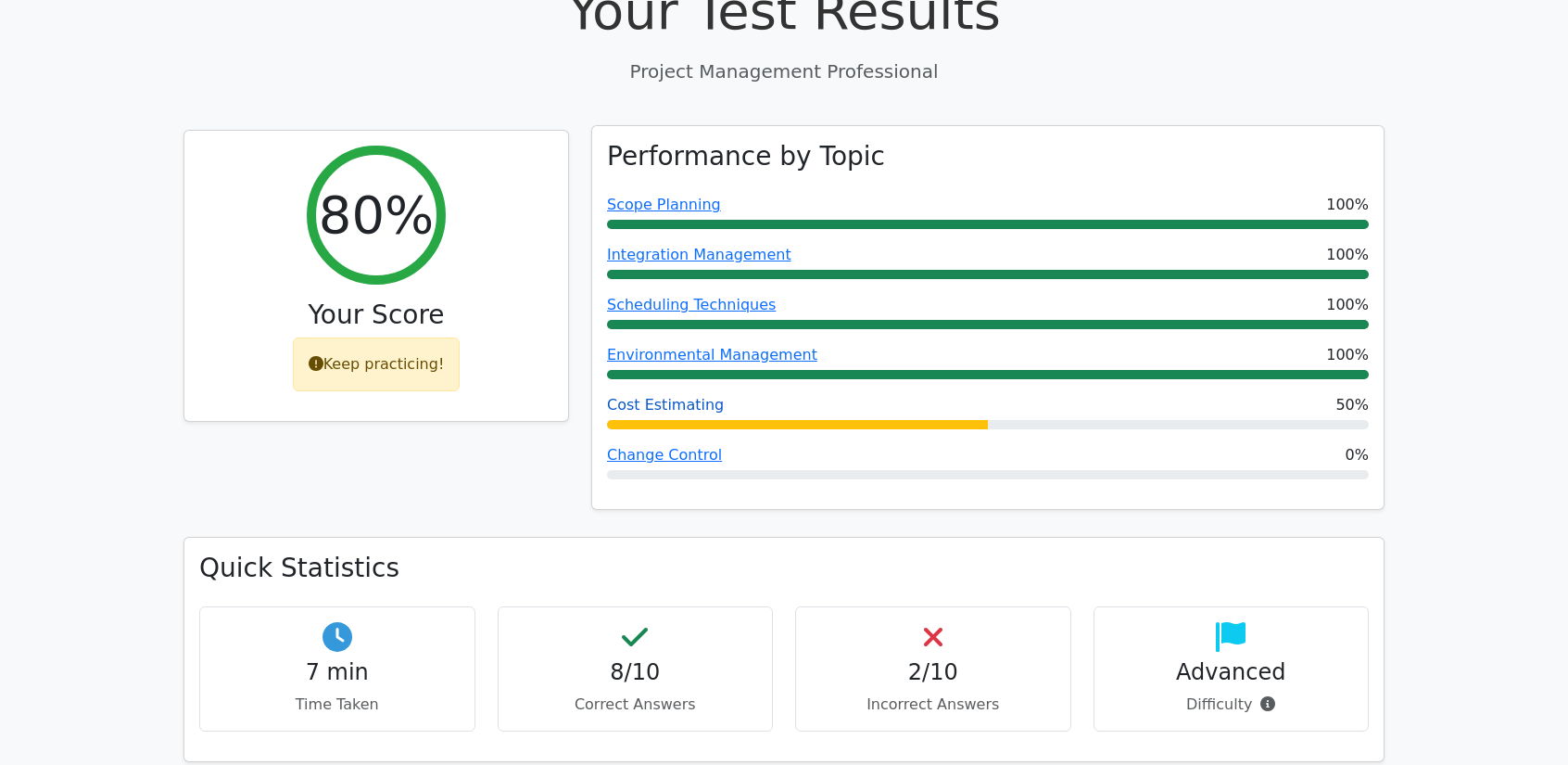
click at [673, 396] on link "Cost Estimating" at bounding box center [665, 404] width 116 height 18
click at [704, 295] on link "Scheduling Techniques" at bounding box center [691, 304] width 169 height 18
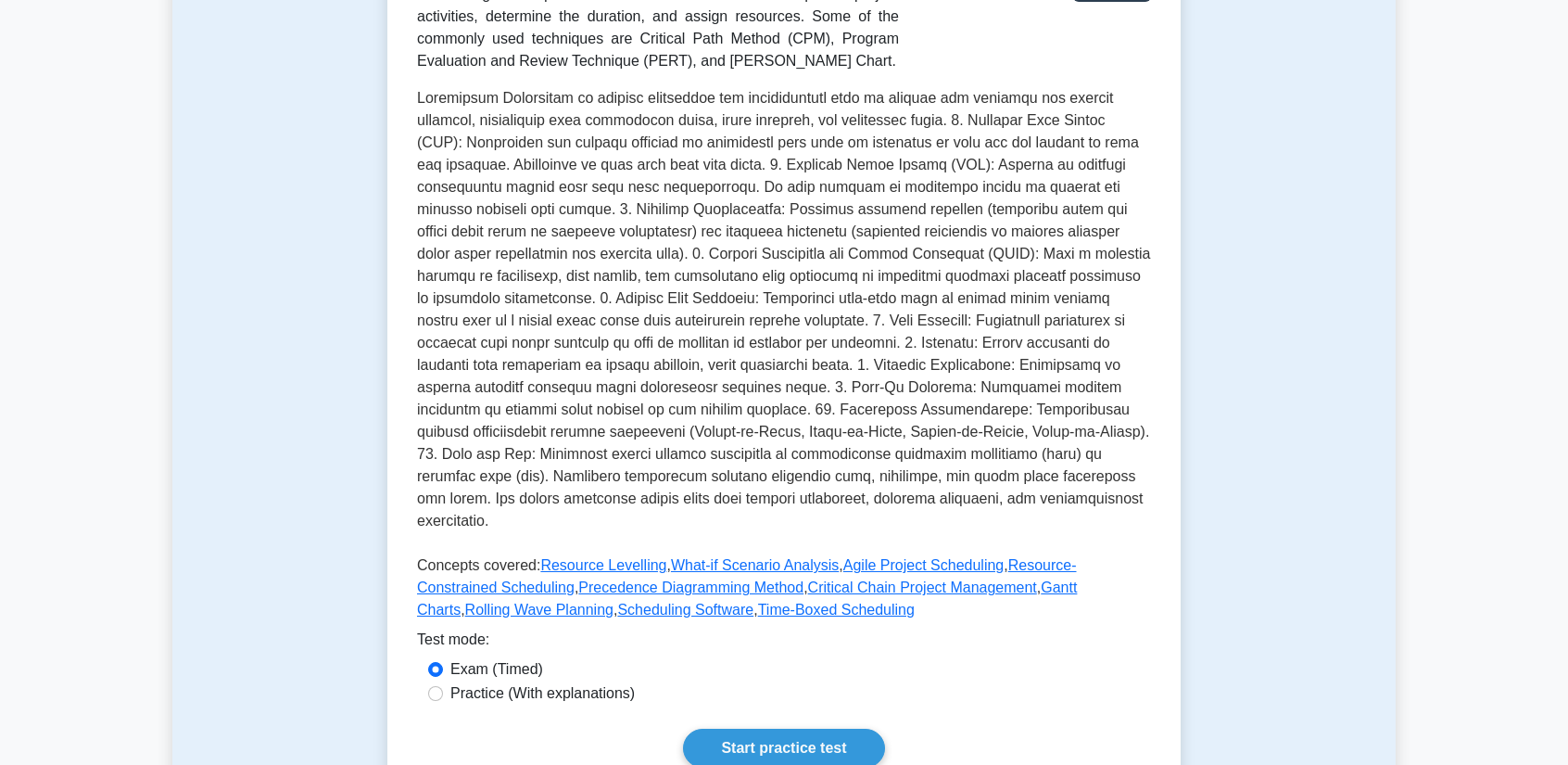
scroll to position [371, 0]
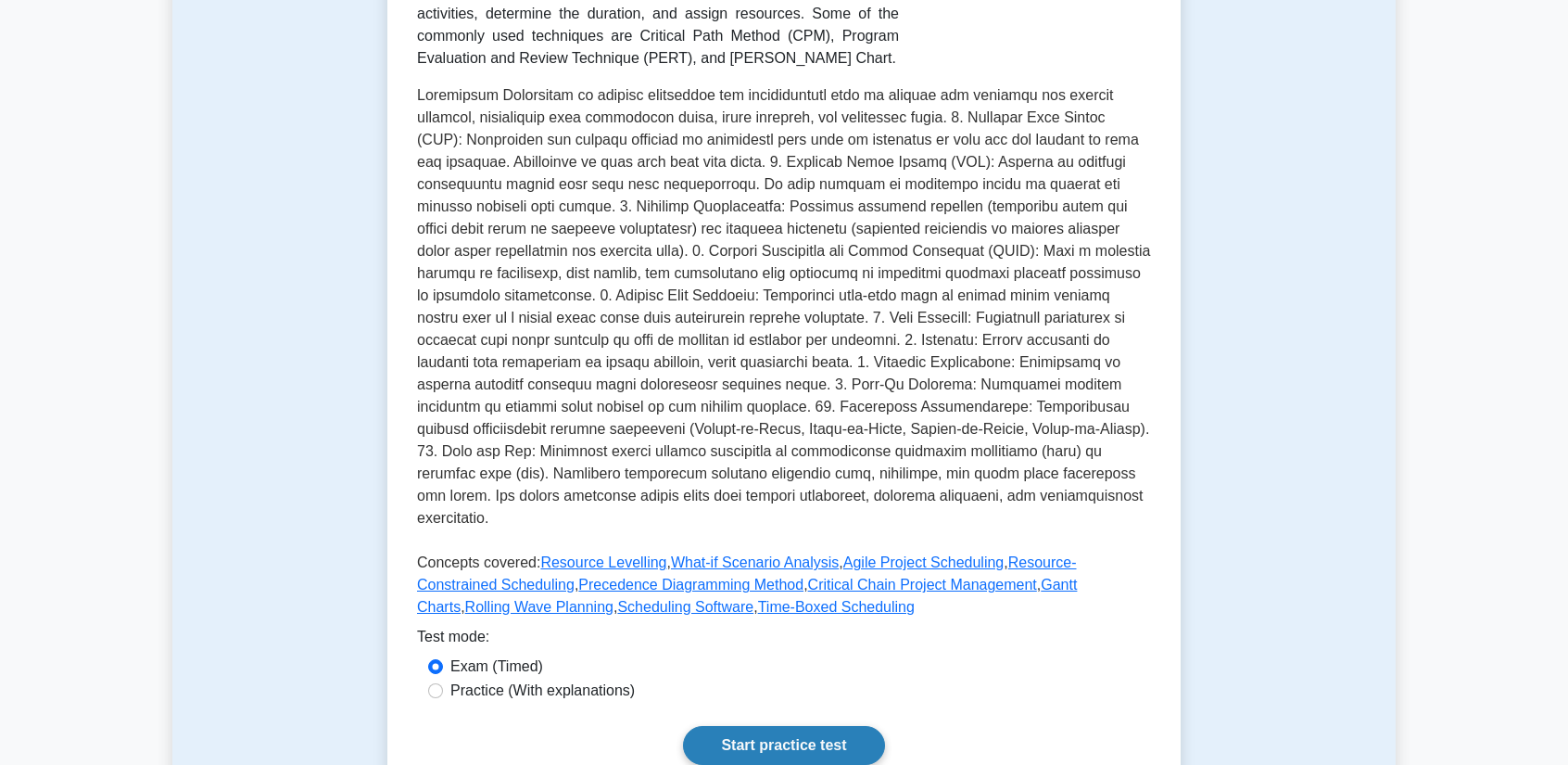
click at [785, 726] on link "Start practice test" at bounding box center [784, 745] width 201 height 39
